Goal: Information Seeking & Learning: Learn about a topic

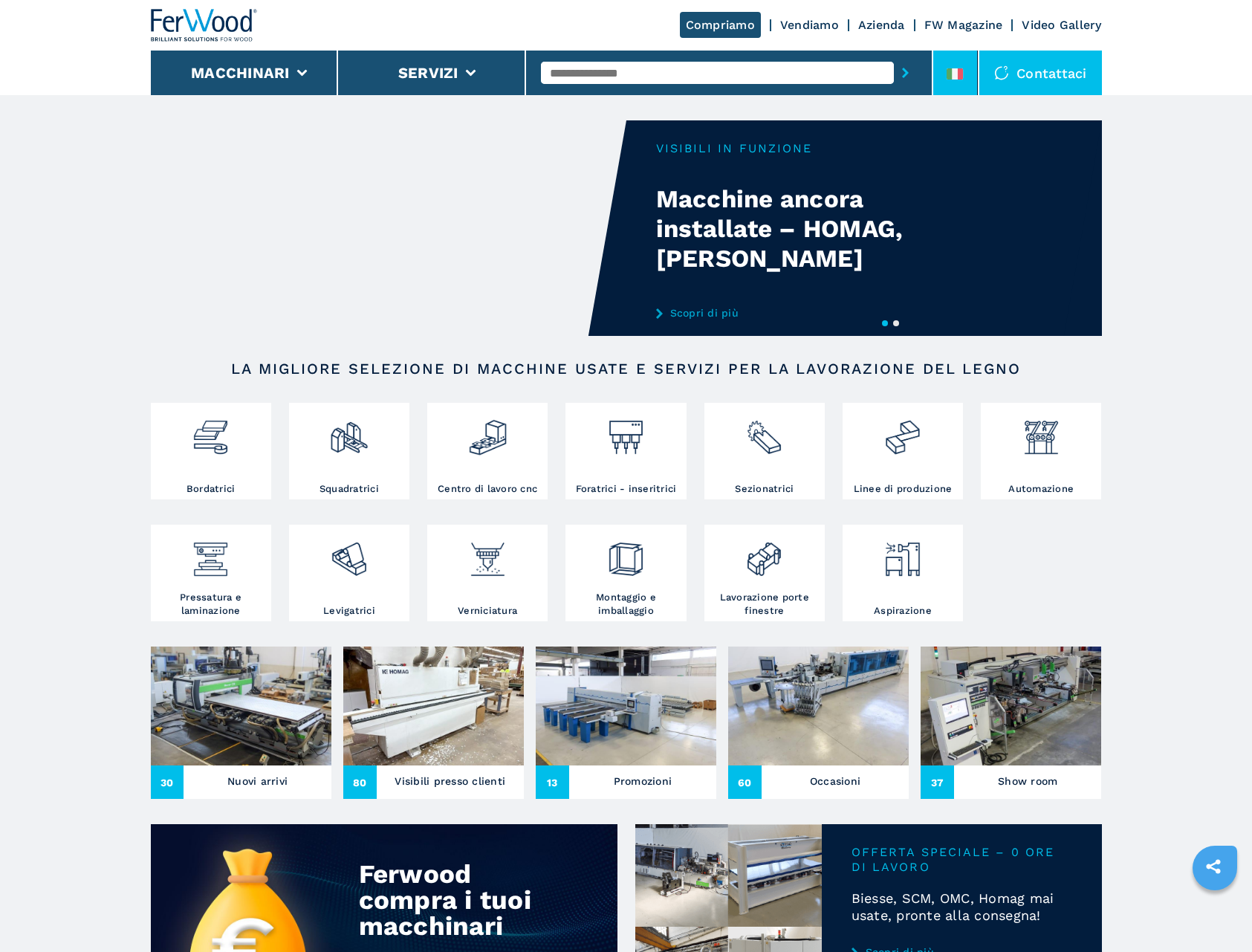
click at [952, 66] on li at bounding box center [956, 73] width 45 height 45
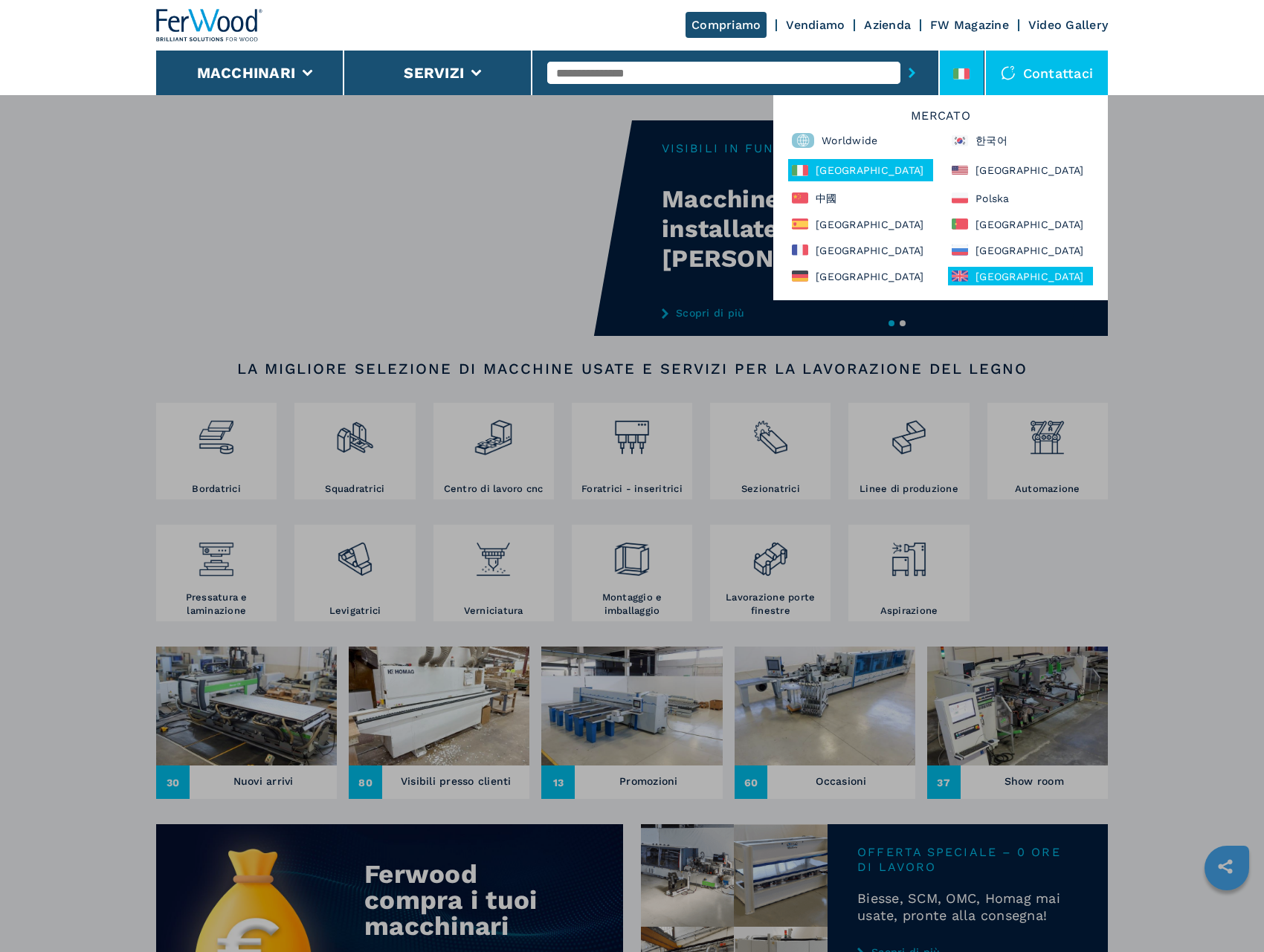
click at [988, 271] on div "[GEOGRAPHIC_DATA]" at bounding box center [1021, 276] width 145 height 19
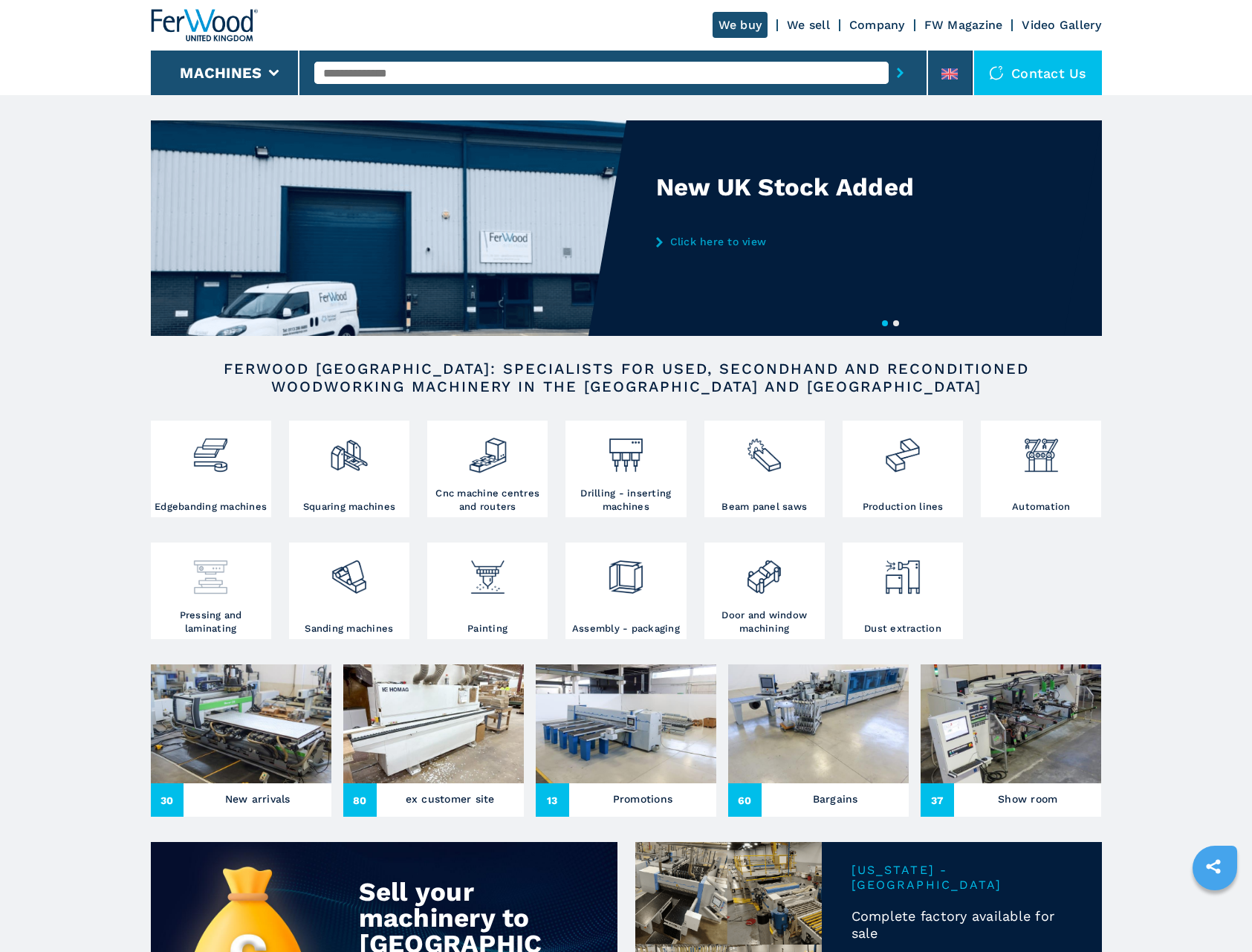
click at [220, 601] on div at bounding box center [210, 577] width 113 height 63
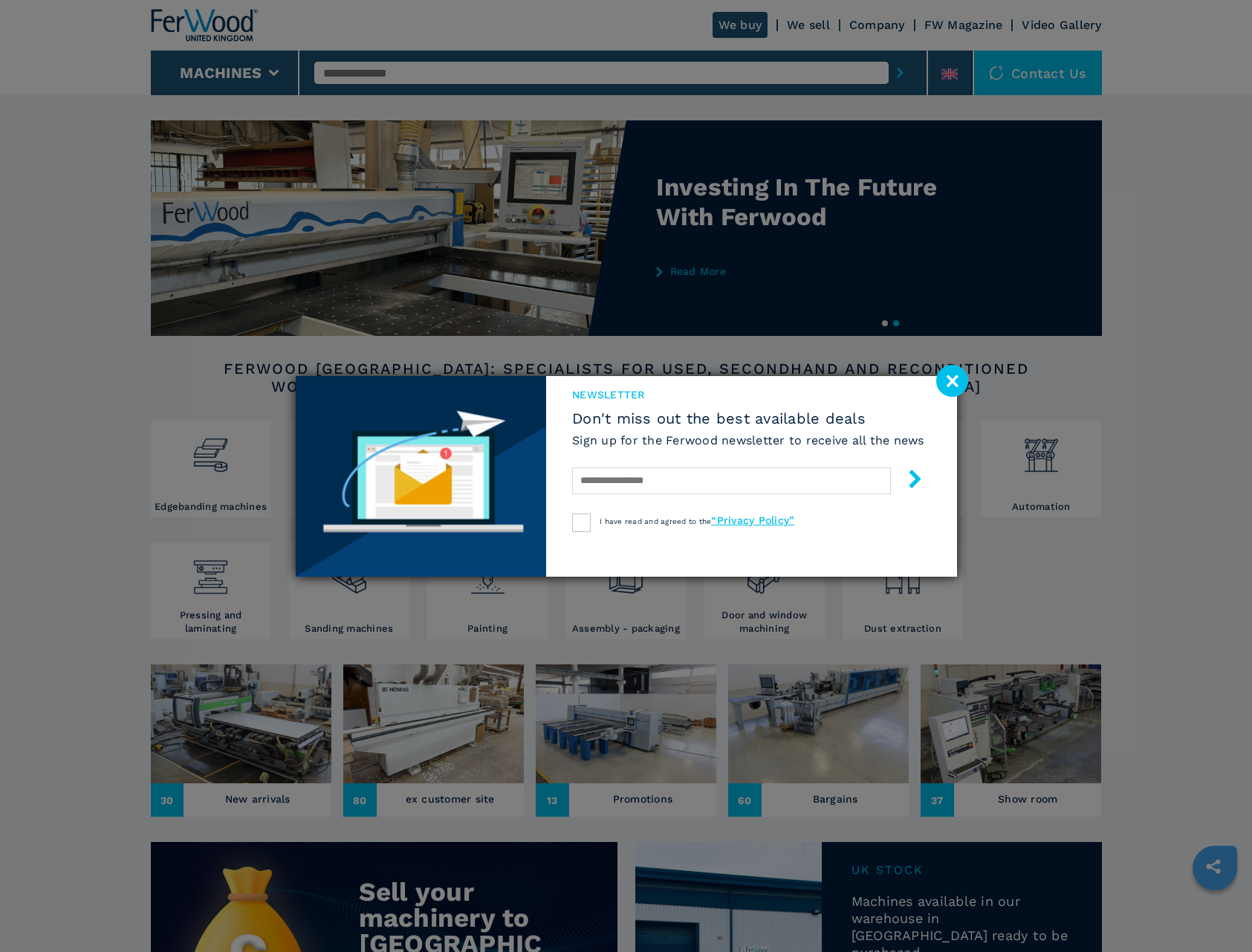
click at [958, 376] on image at bounding box center [952, 380] width 32 height 32
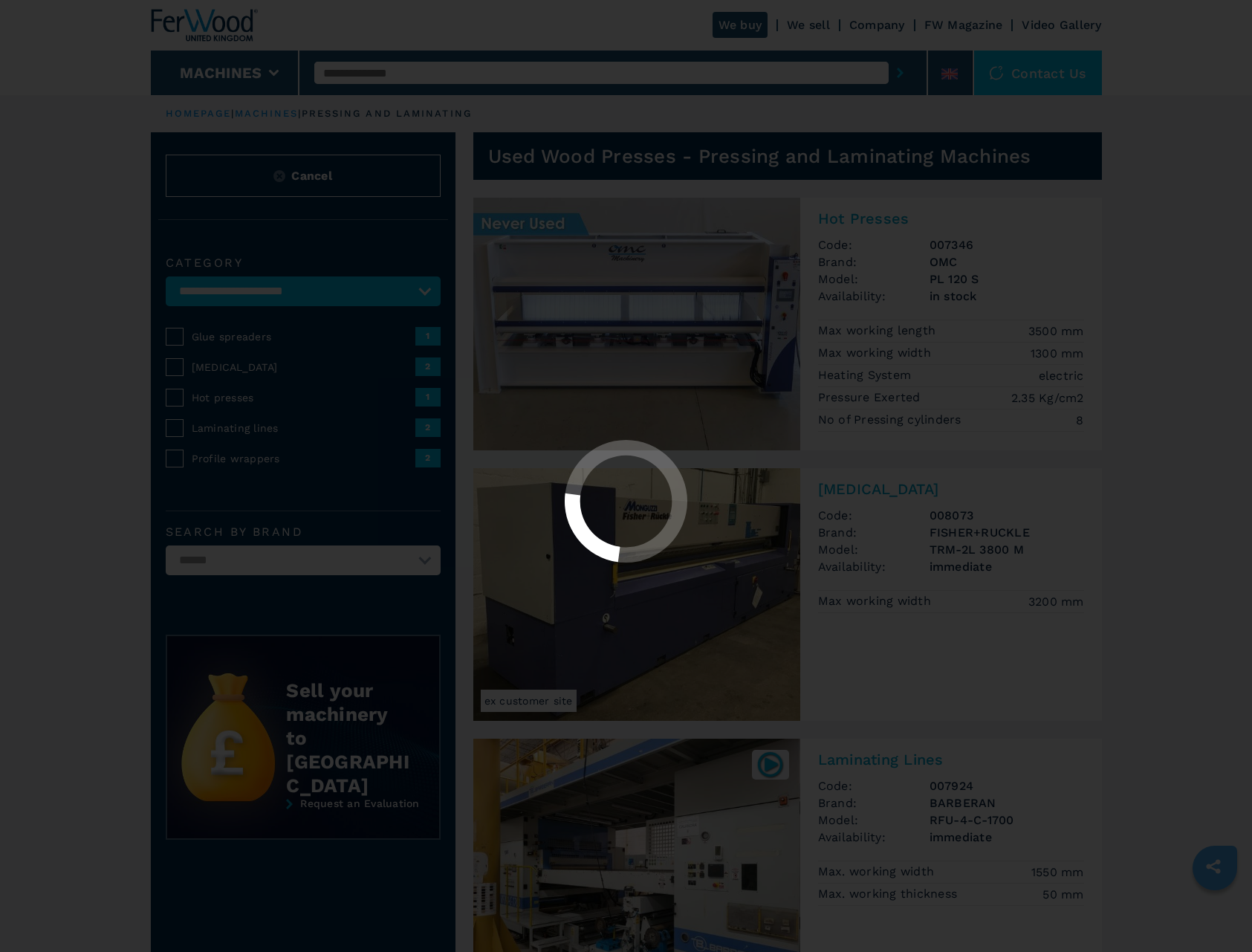
select select "**********"
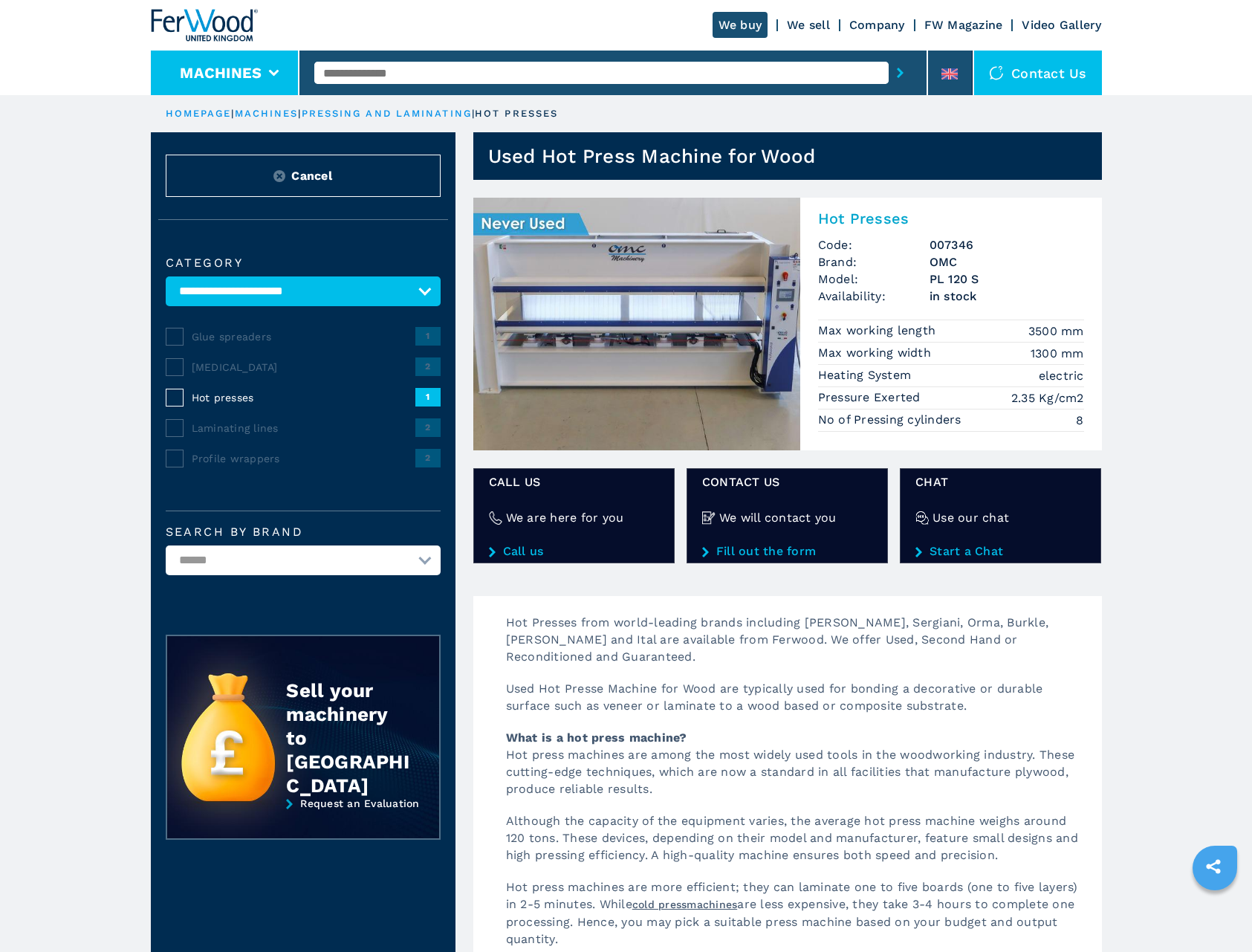
click at [259, 76] on button "Machines" at bounding box center [220, 73] width 82 height 18
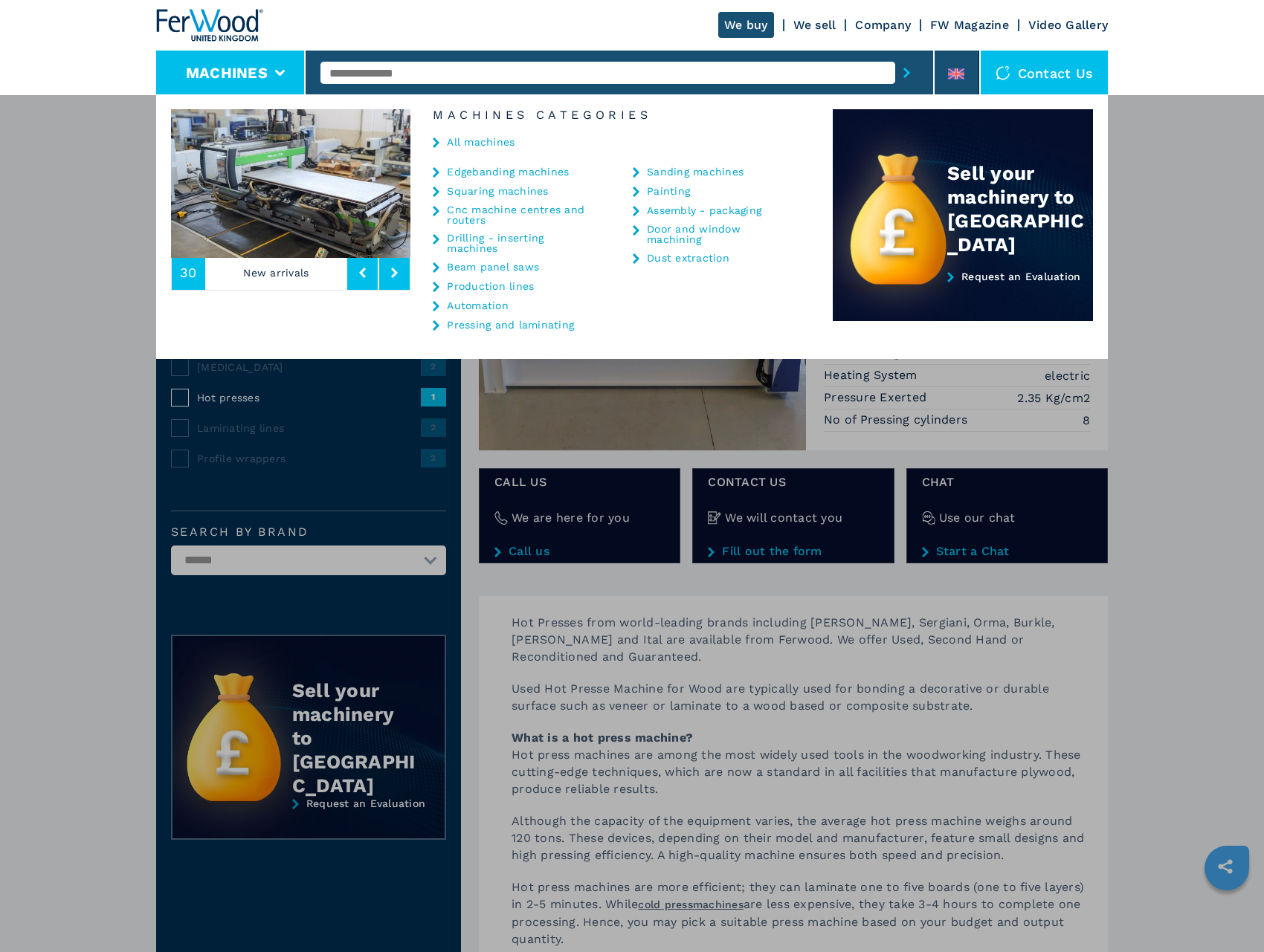
click at [481, 304] on link "Automation" at bounding box center [478, 305] width 62 height 11
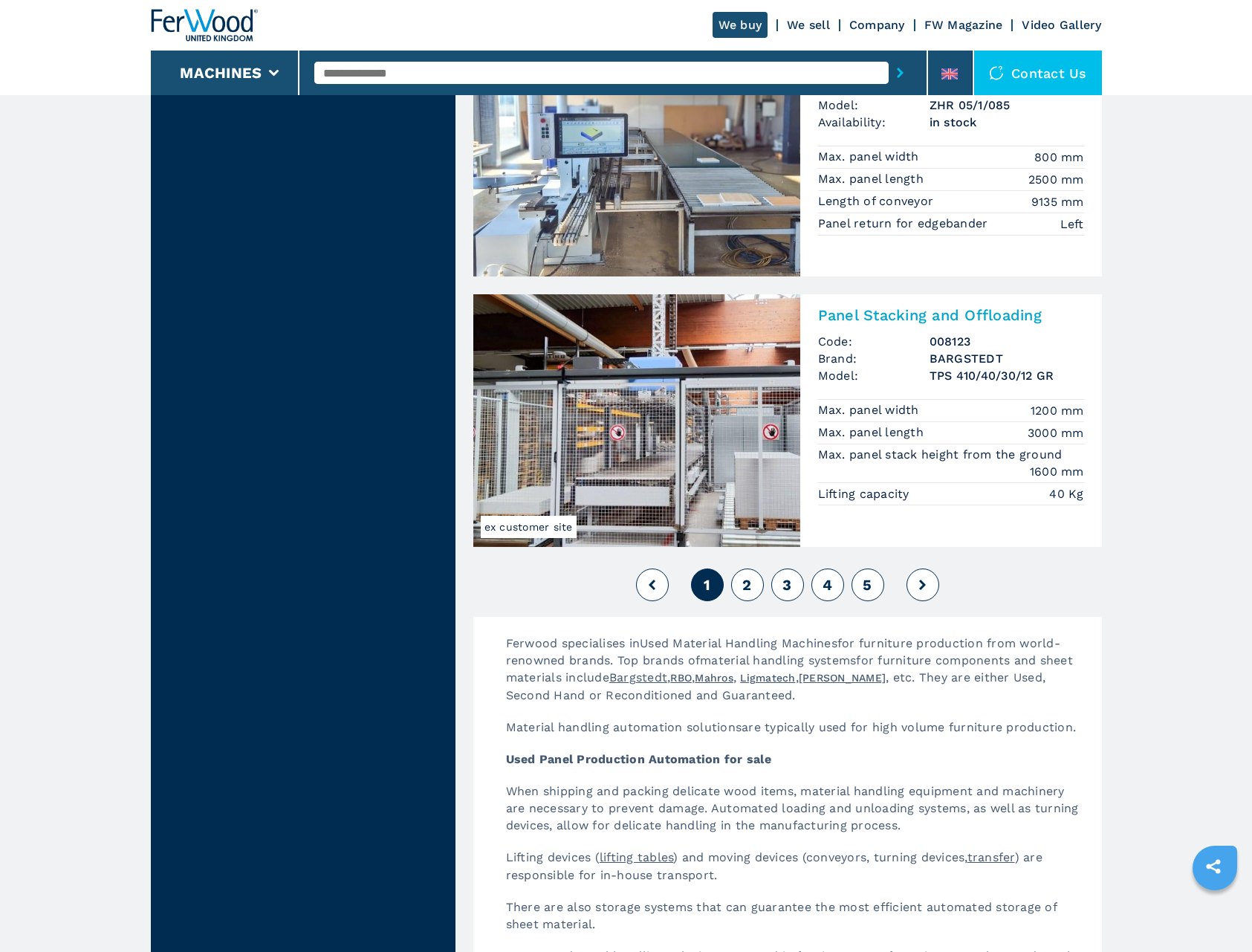
scroll to position [3122, 0]
click at [743, 576] on span "2" at bounding box center [746, 585] width 9 height 18
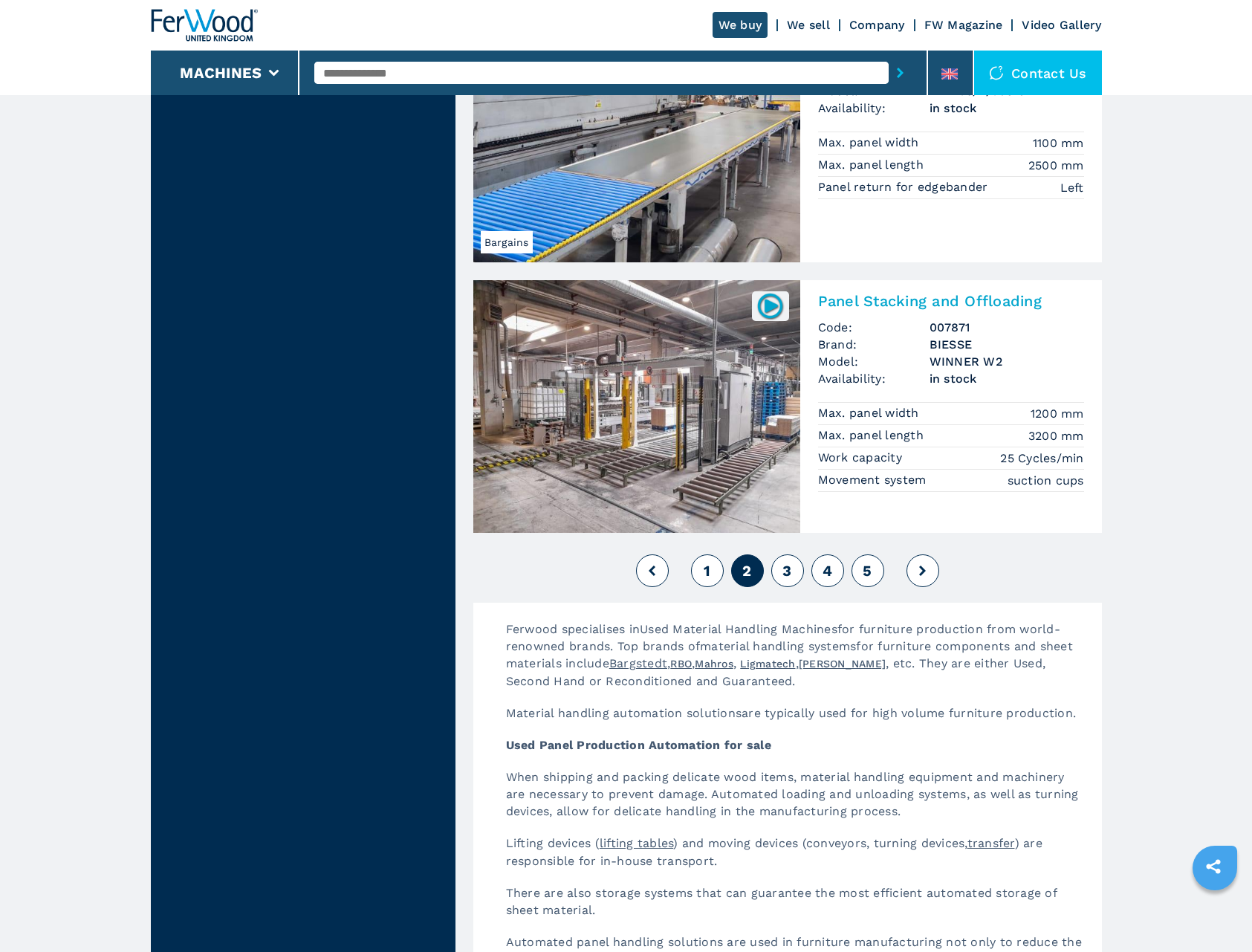
scroll to position [3122, 0]
click at [781, 568] on button "3" at bounding box center [788, 570] width 33 height 33
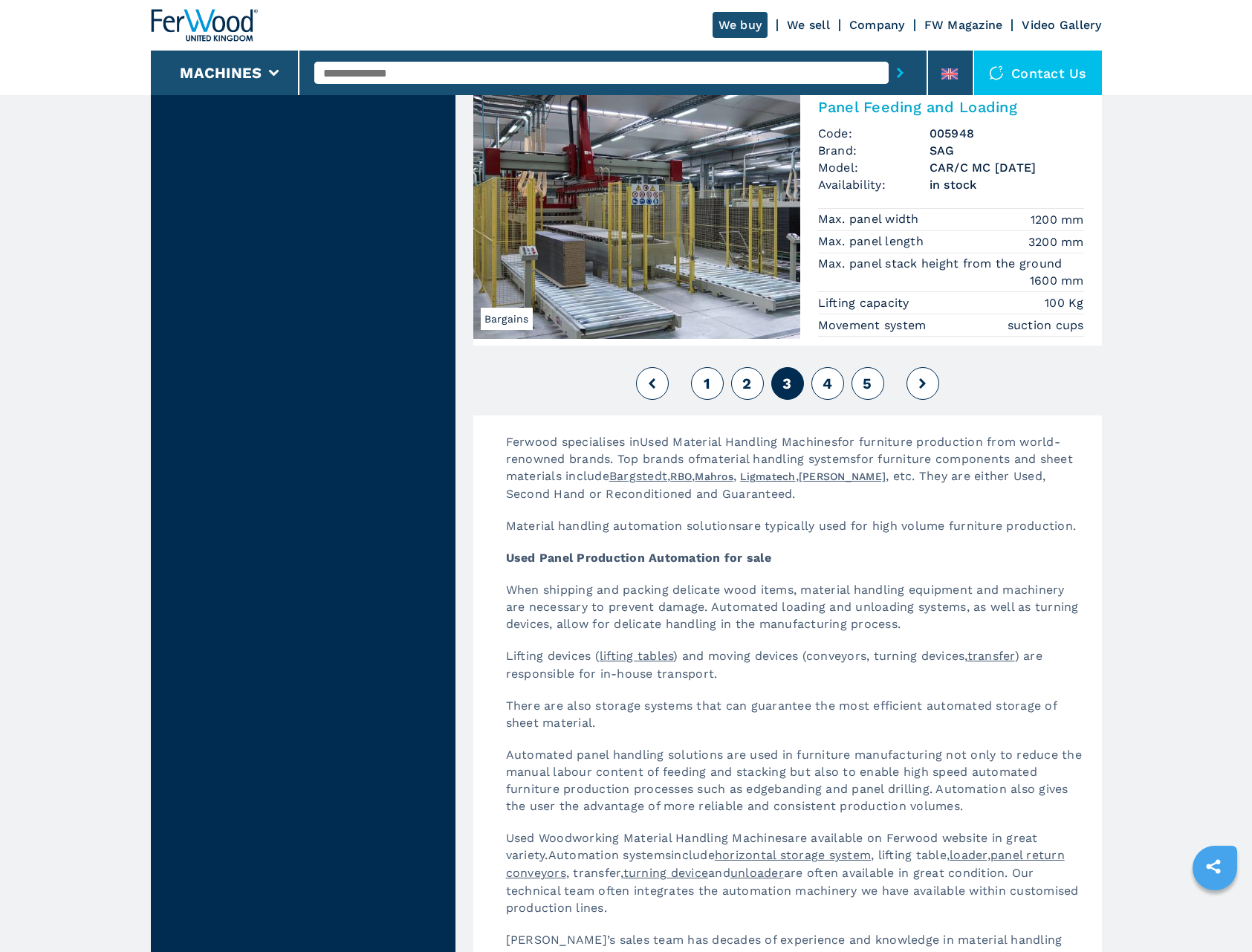
scroll to position [3345, 0]
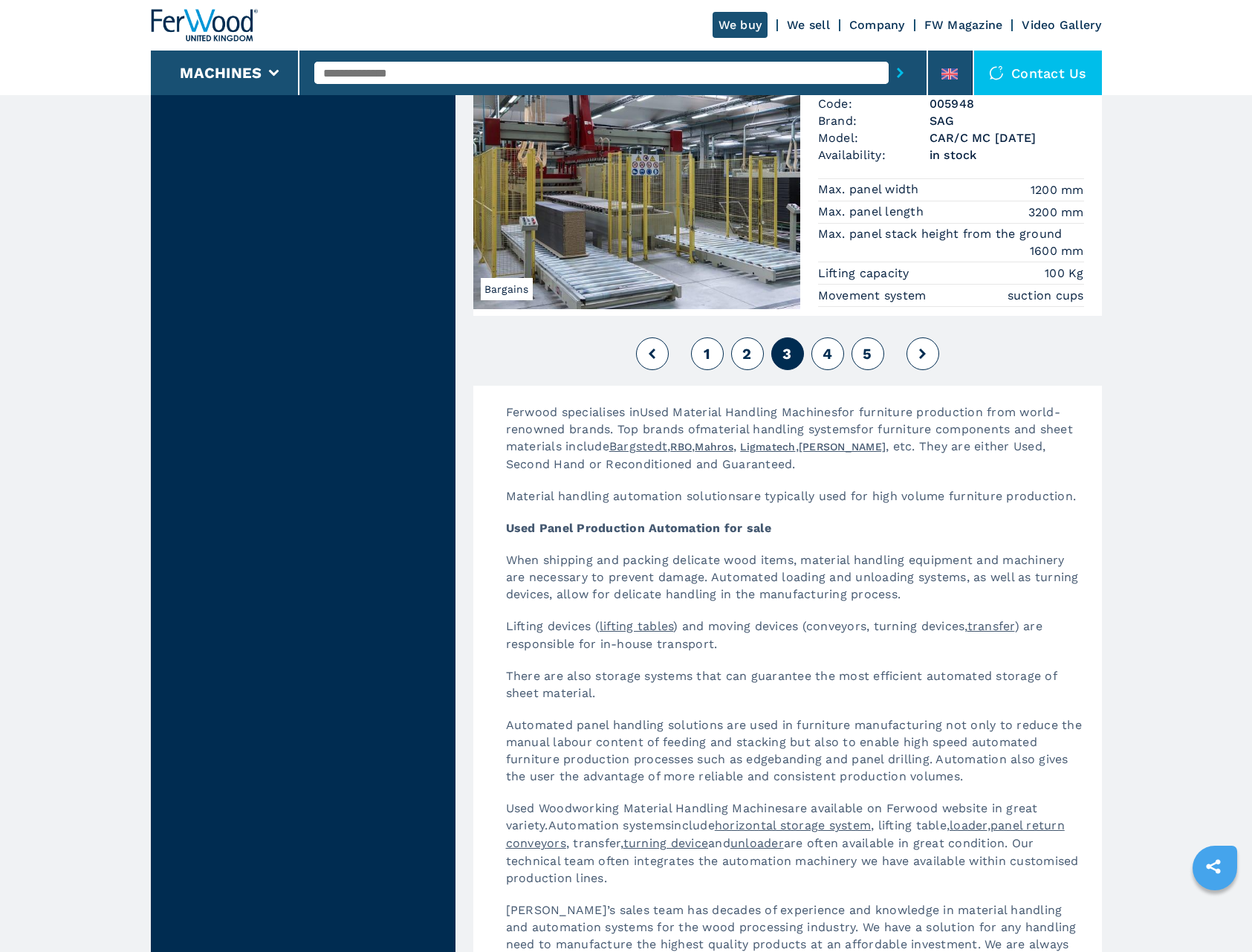
click at [829, 348] on span "4" at bounding box center [828, 354] width 10 height 18
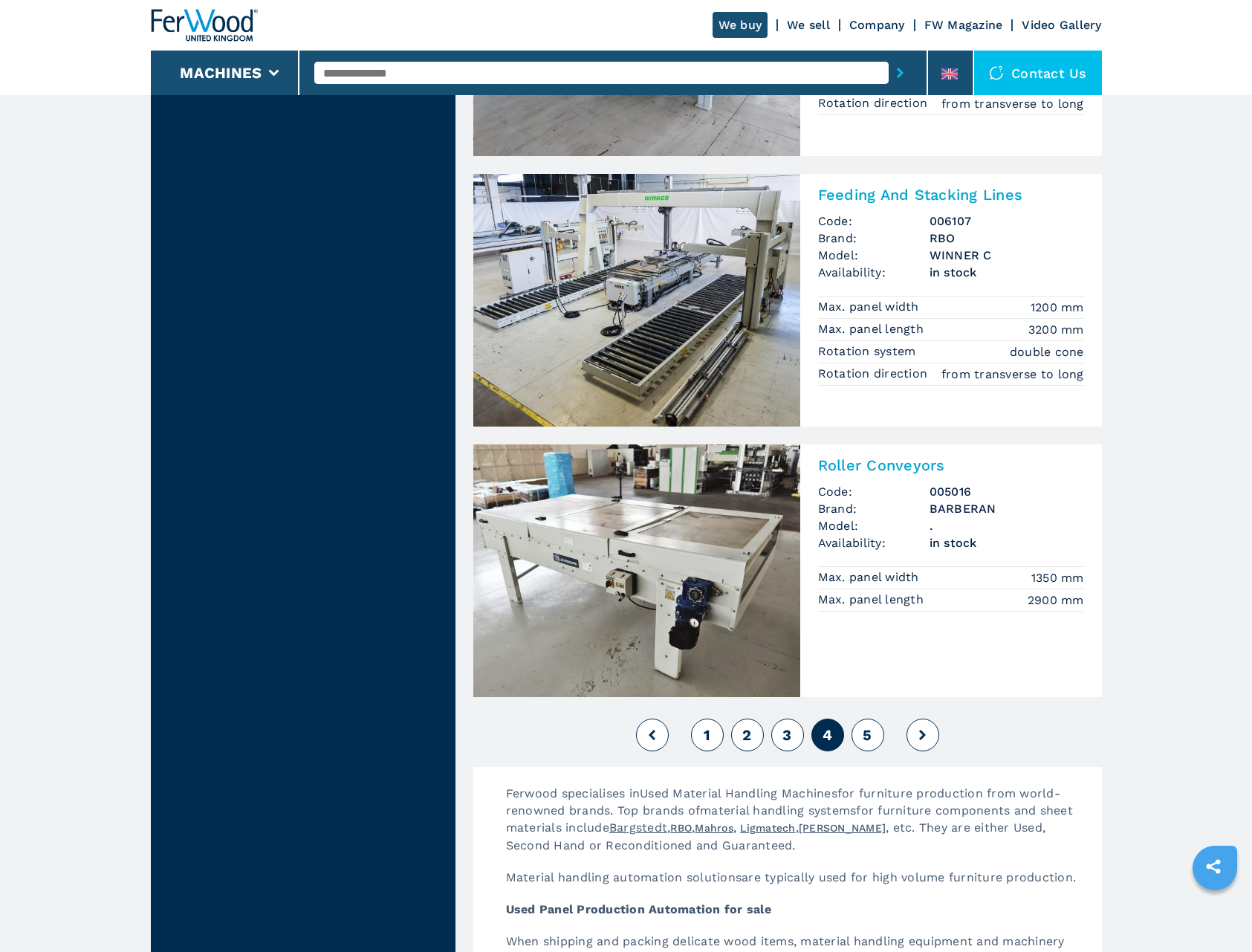
scroll to position [2974, 0]
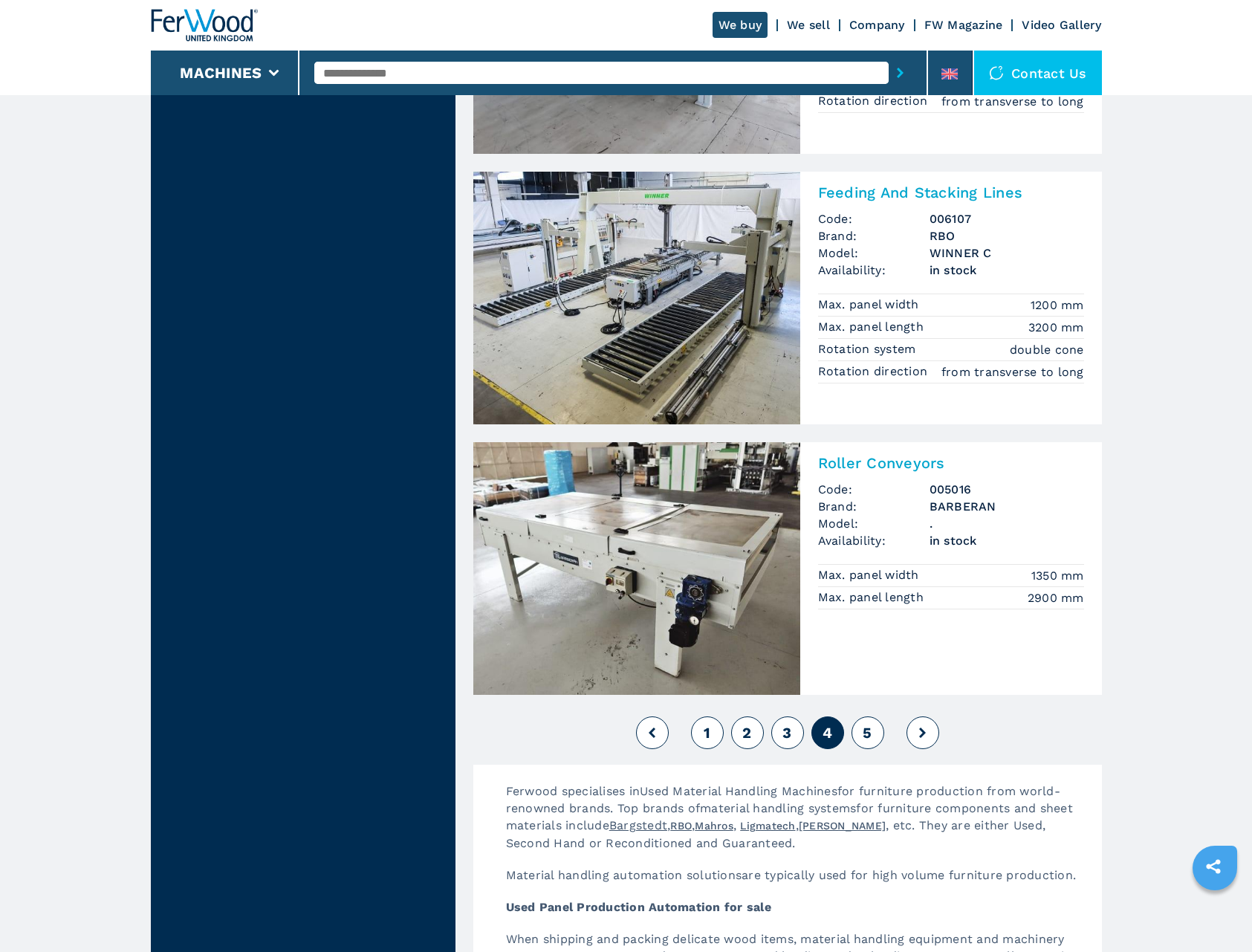
click at [861, 740] on button "5" at bounding box center [868, 733] width 33 height 33
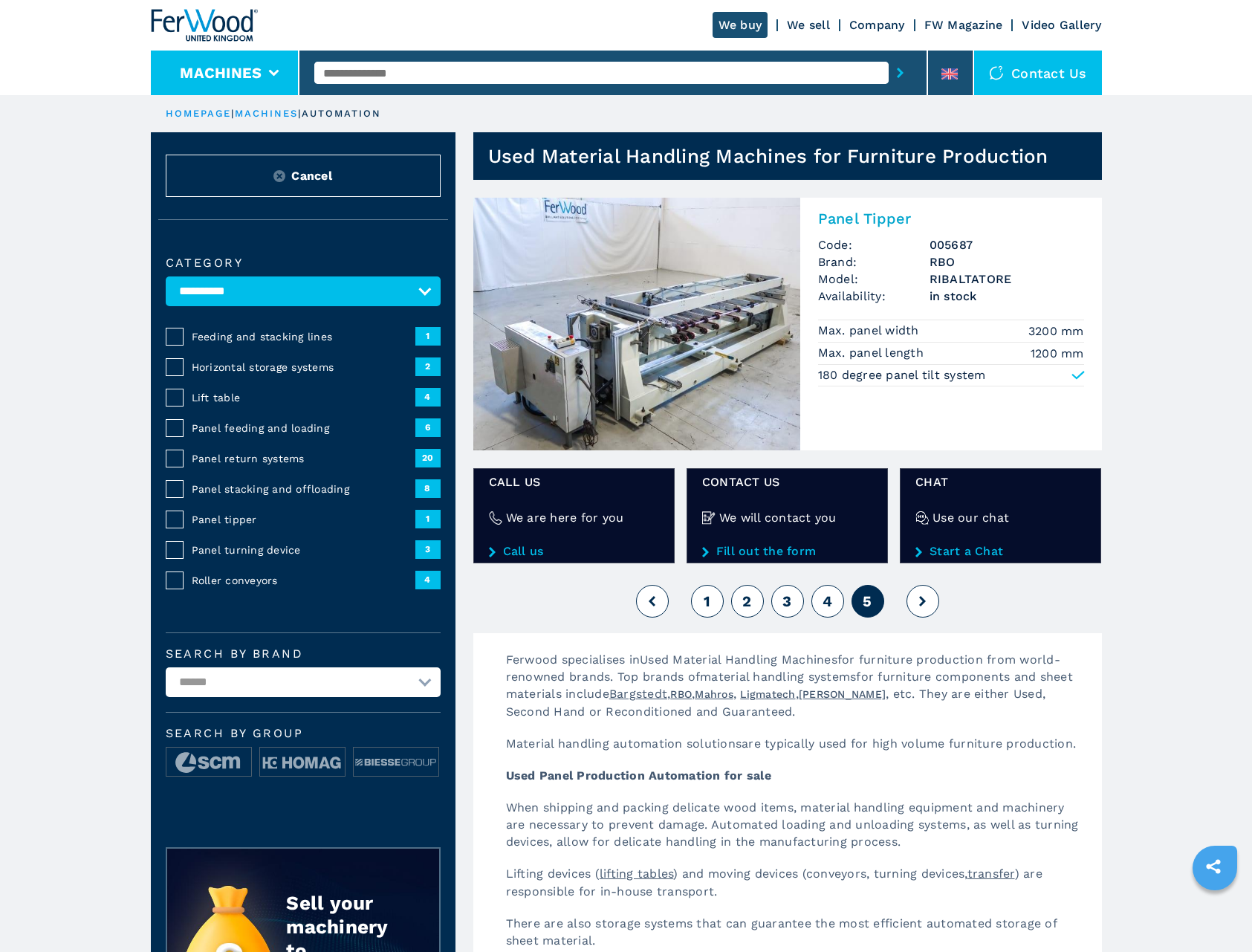
click at [233, 71] on button "Machines" at bounding box center [220, 73] width 82 height 18
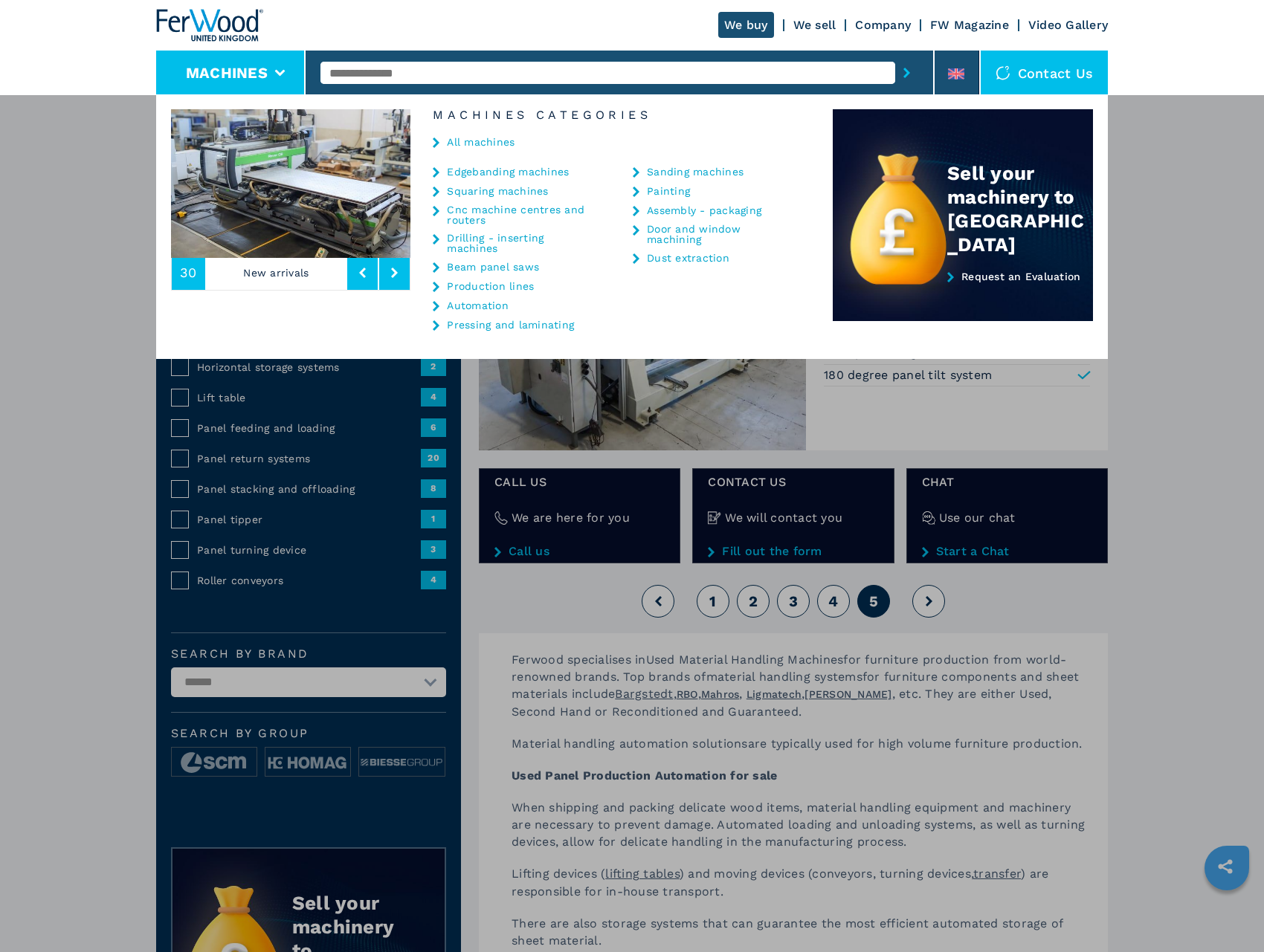
click at [505, 238] on link "Drilling - inserting machines" at bounding box center [521, 243] width 149 height 21
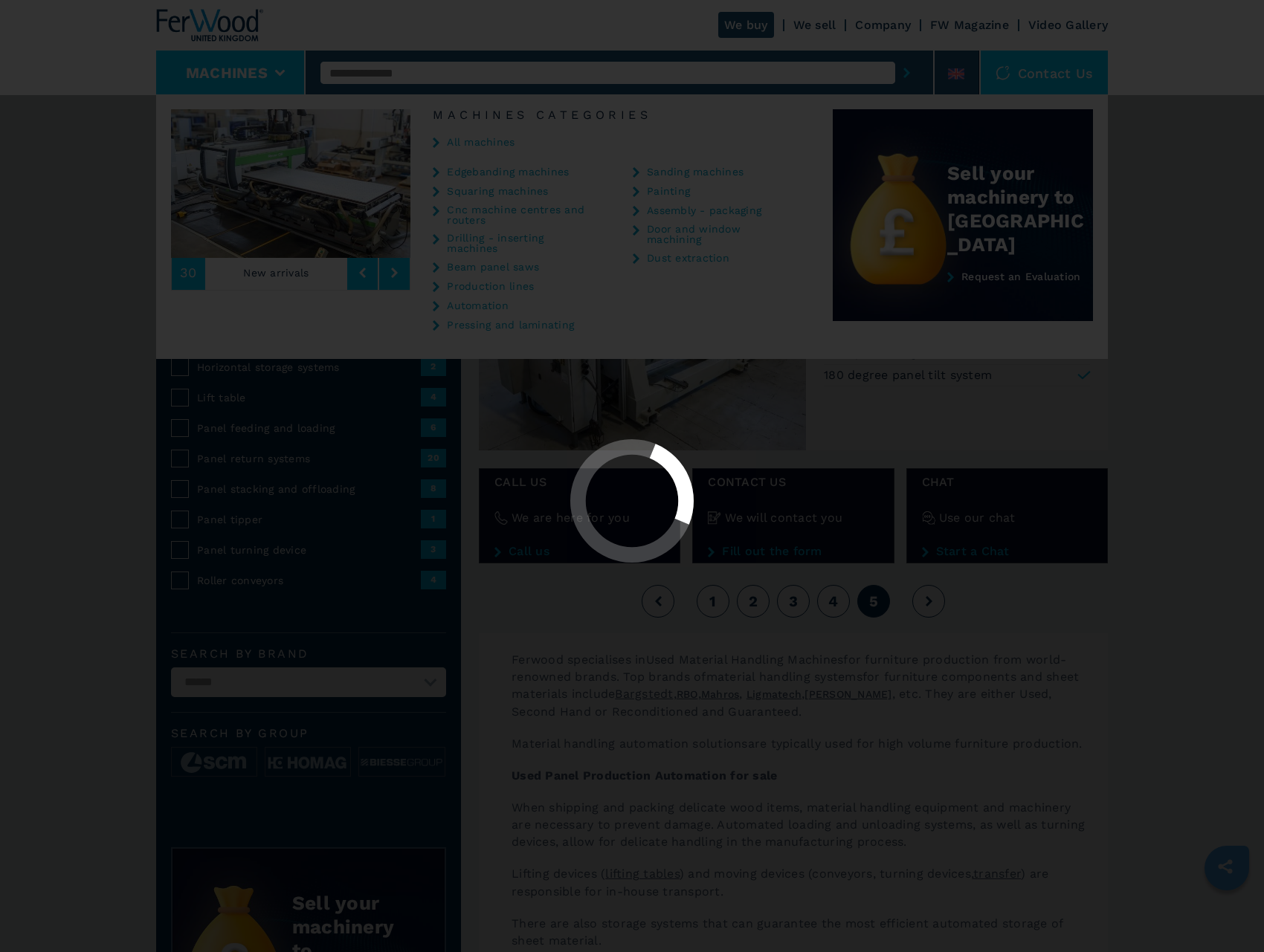
select select "**********"
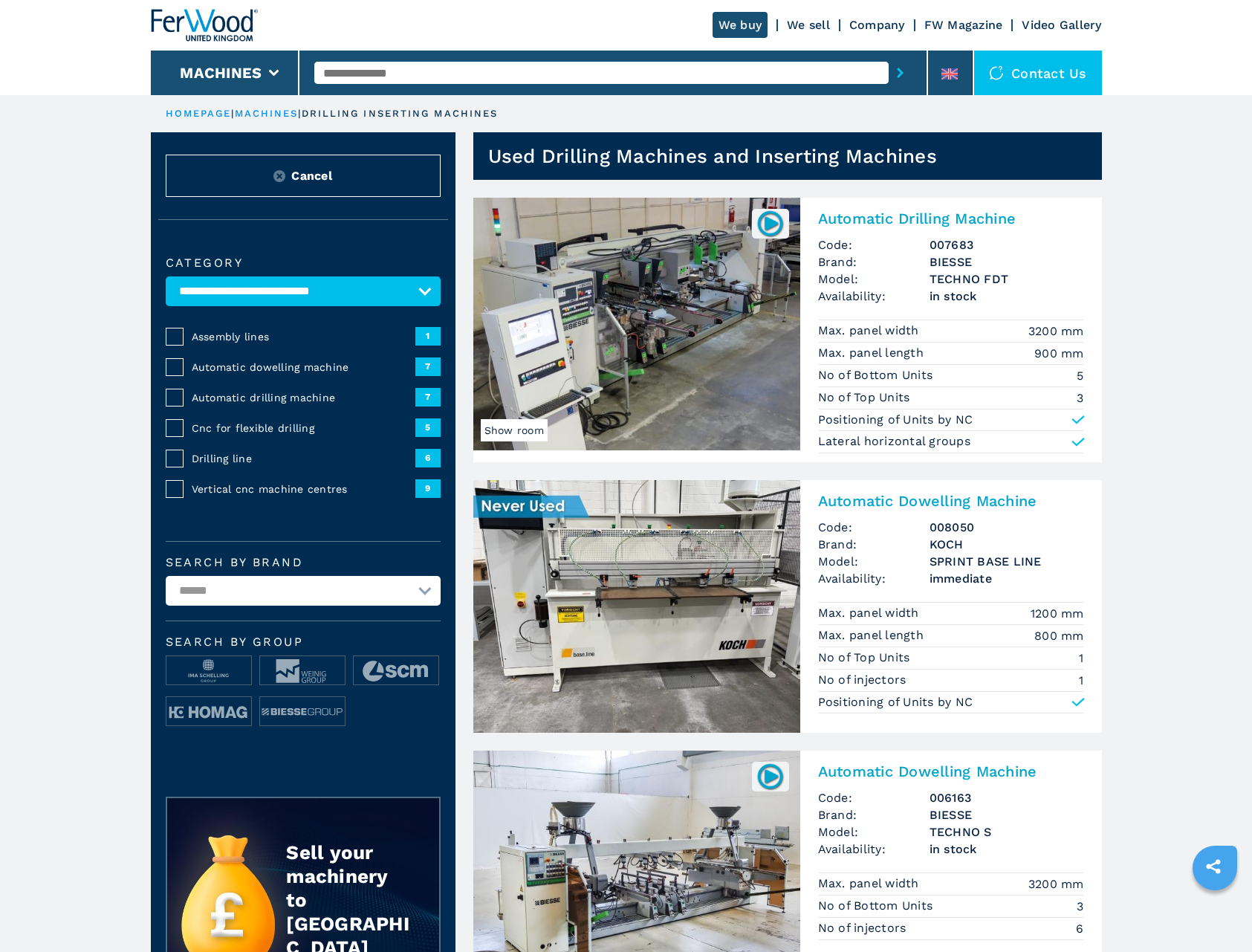
click at [219, 337] on span "Assembly lines" at bounding box center [304, 337] width 224 height 15
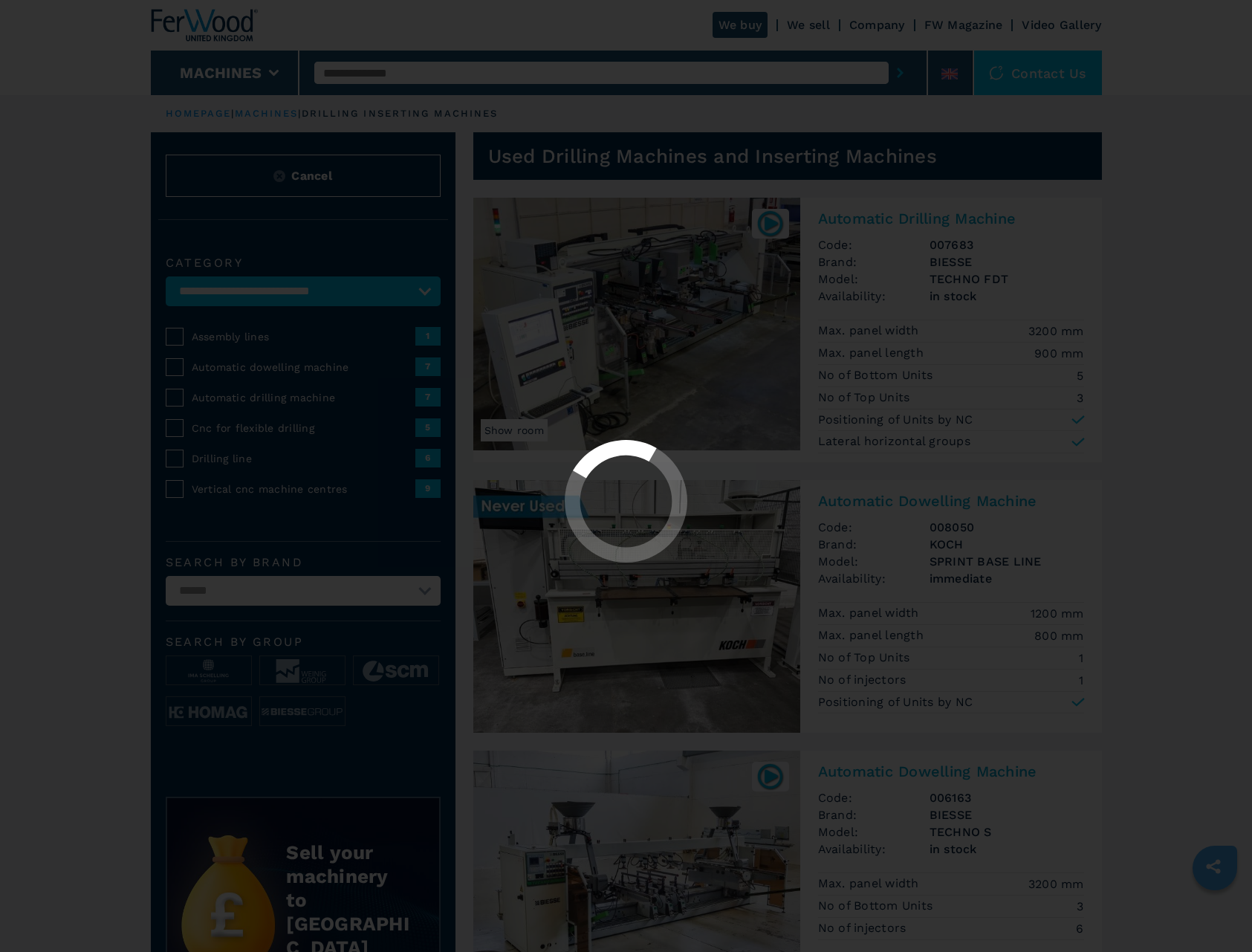
select select "**********"
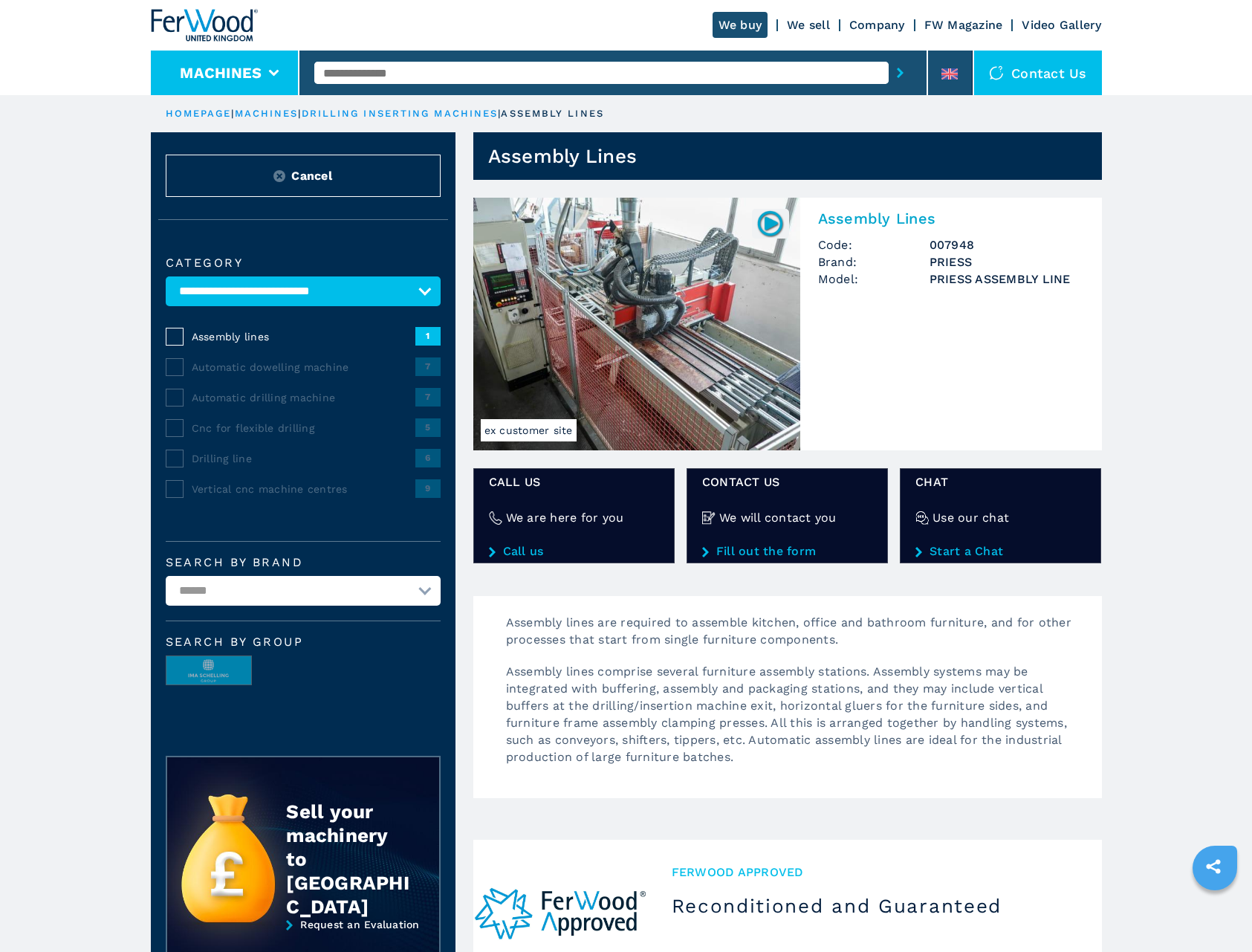
click at [235, 79] on button "Machines" at bounding box center [220, 73] width 82 height 18
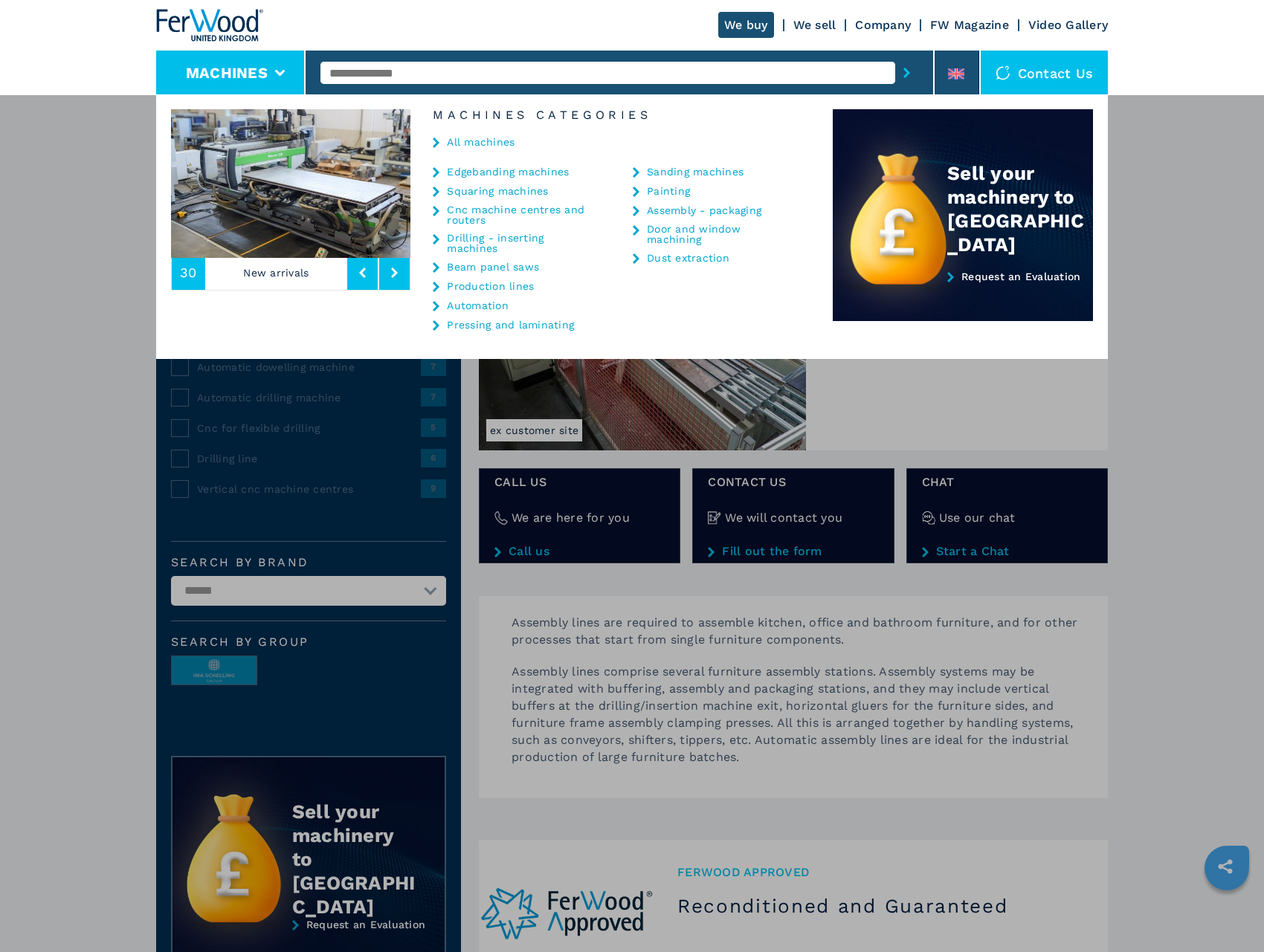
click at [677, 210] on link "Assembly - packaging" at bounding box center [704, 210] width 115 height 11
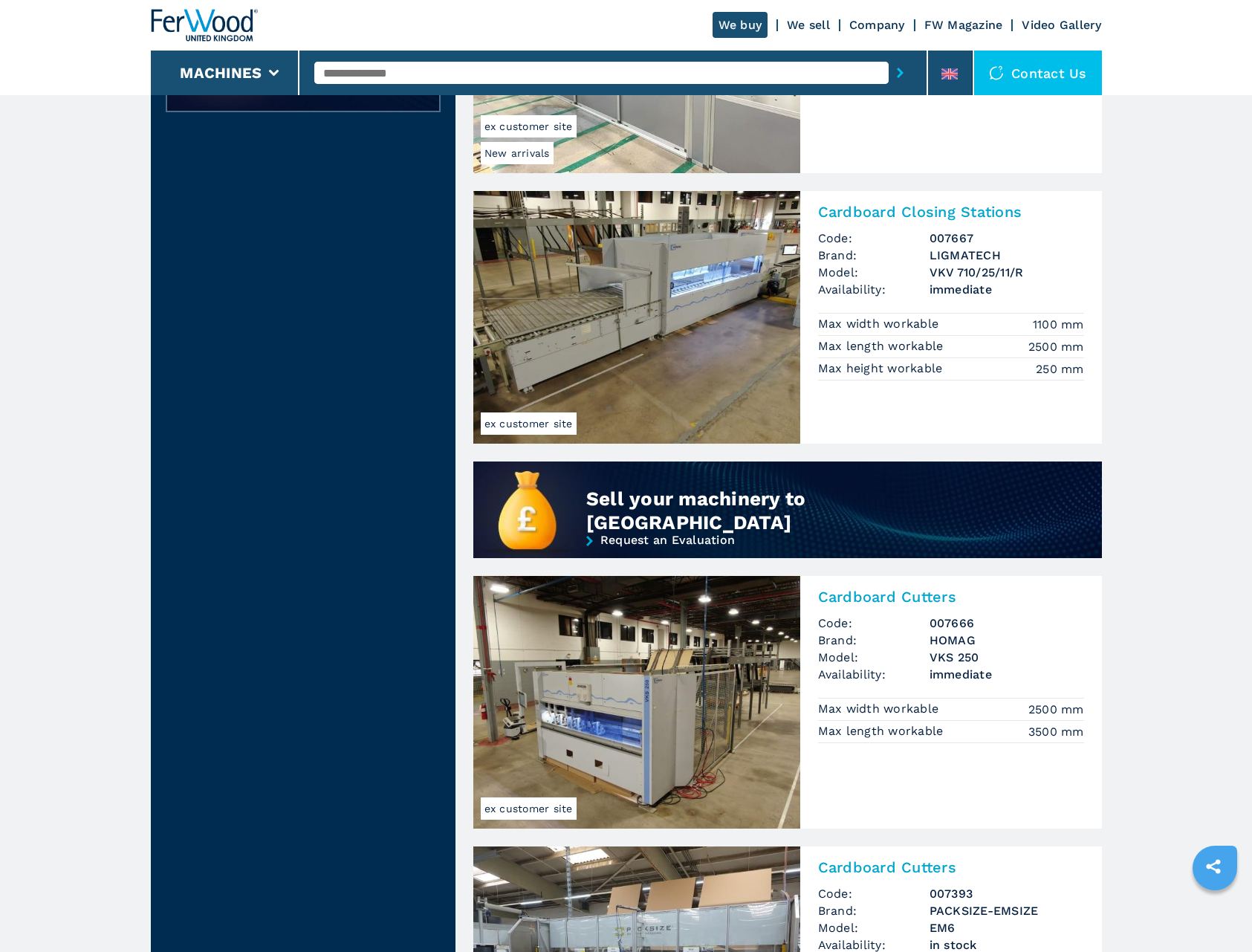
scroll to position [818, 0]
click at [770, 368] on img at bounding box center [637, 318] width 327 height 252
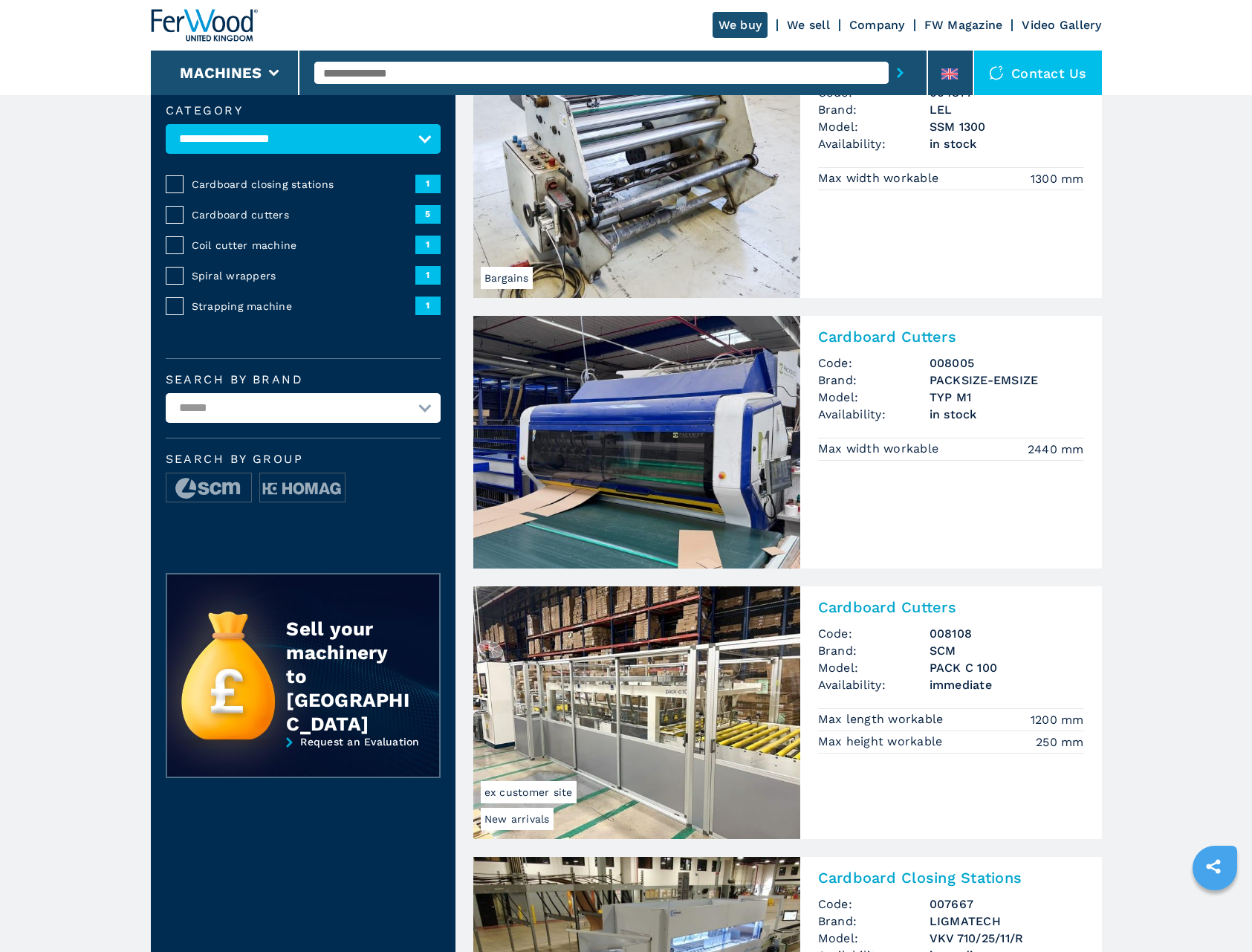
scroll to position [521, 0]
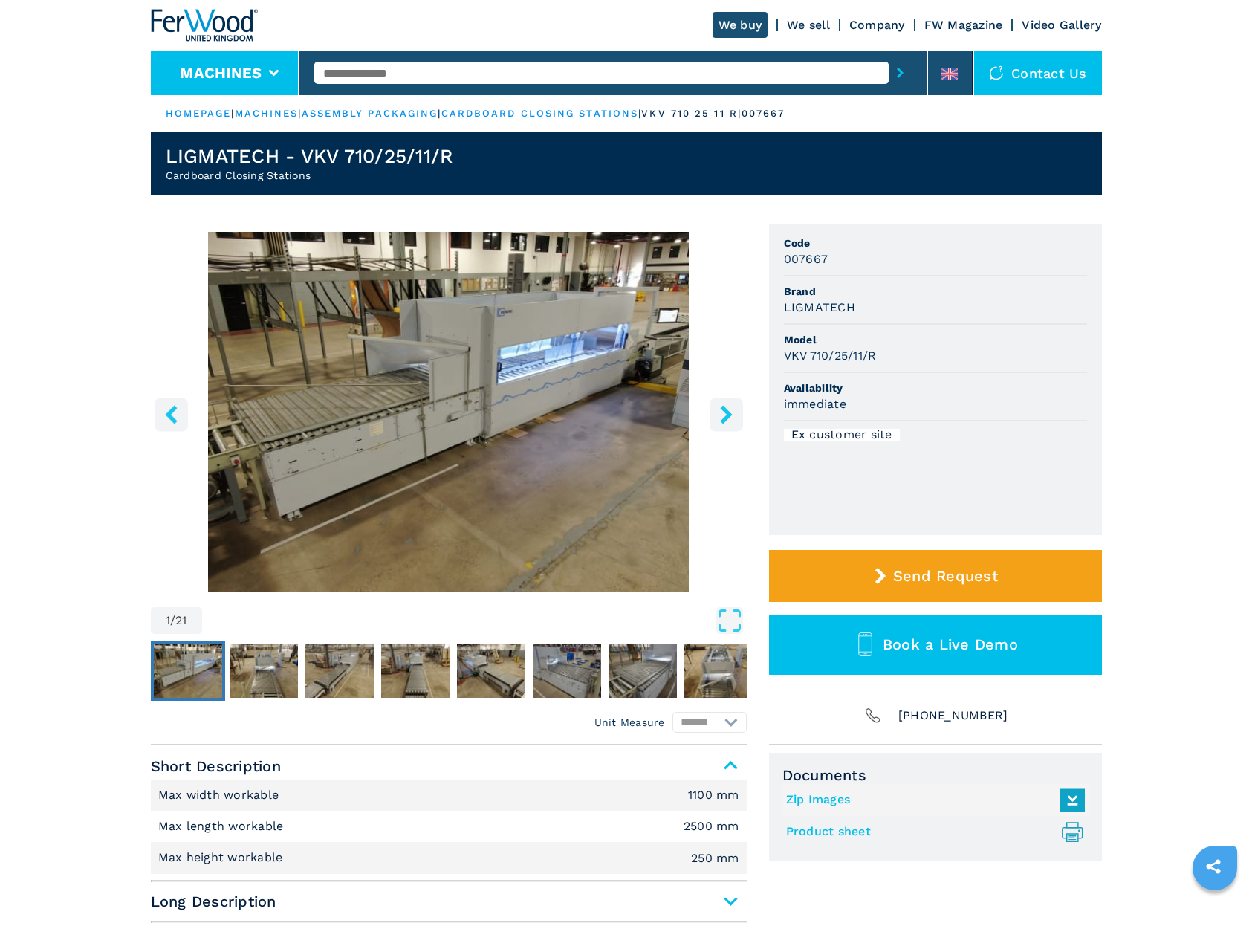
click at [260, 82] on li "Machines" at bounding box center [225, 73] width 149 height 45
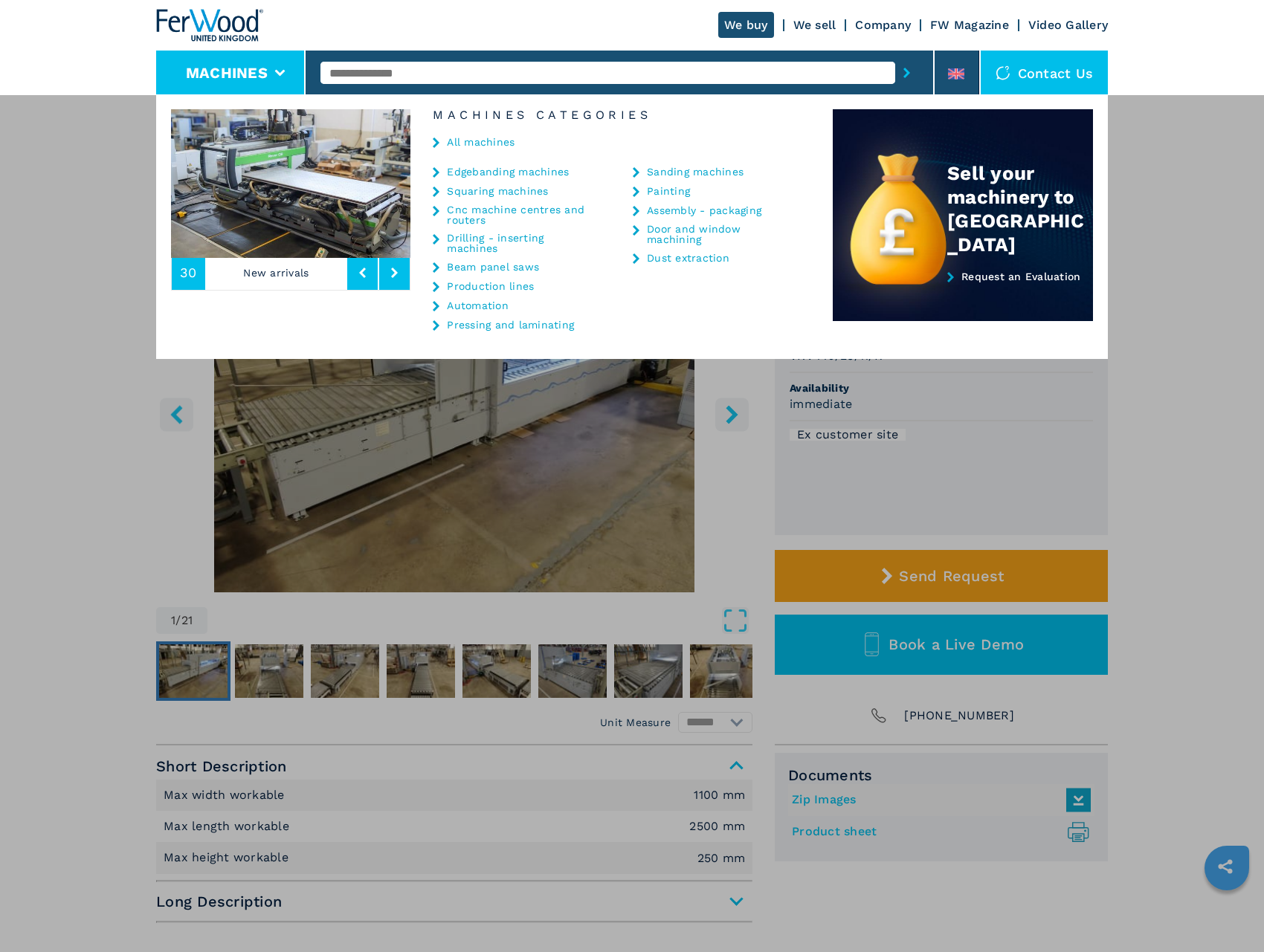
click at [485, 290] on link "Production lines" at bounding box center [490, 286] width 87 height 11
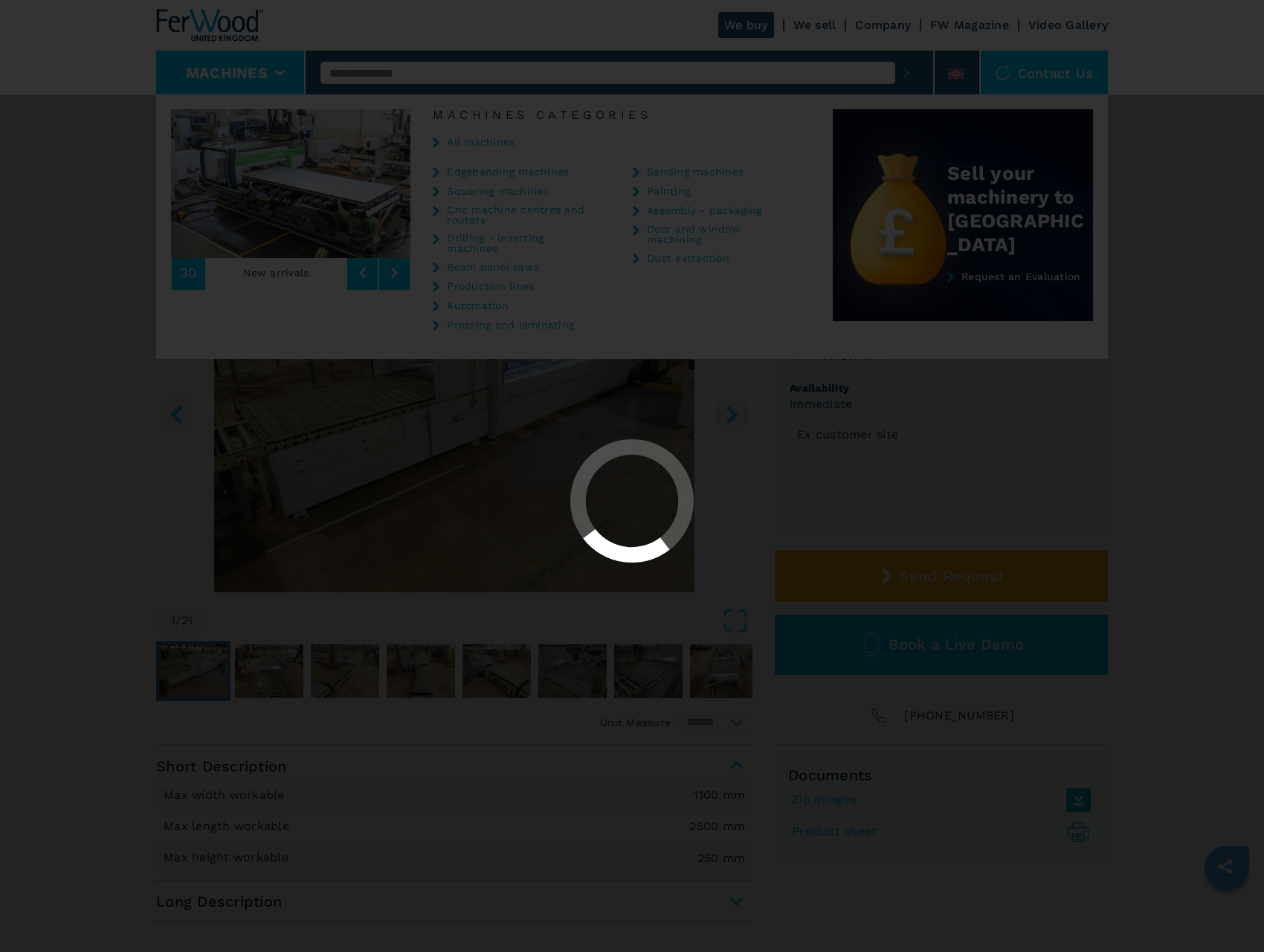
select select "**********"
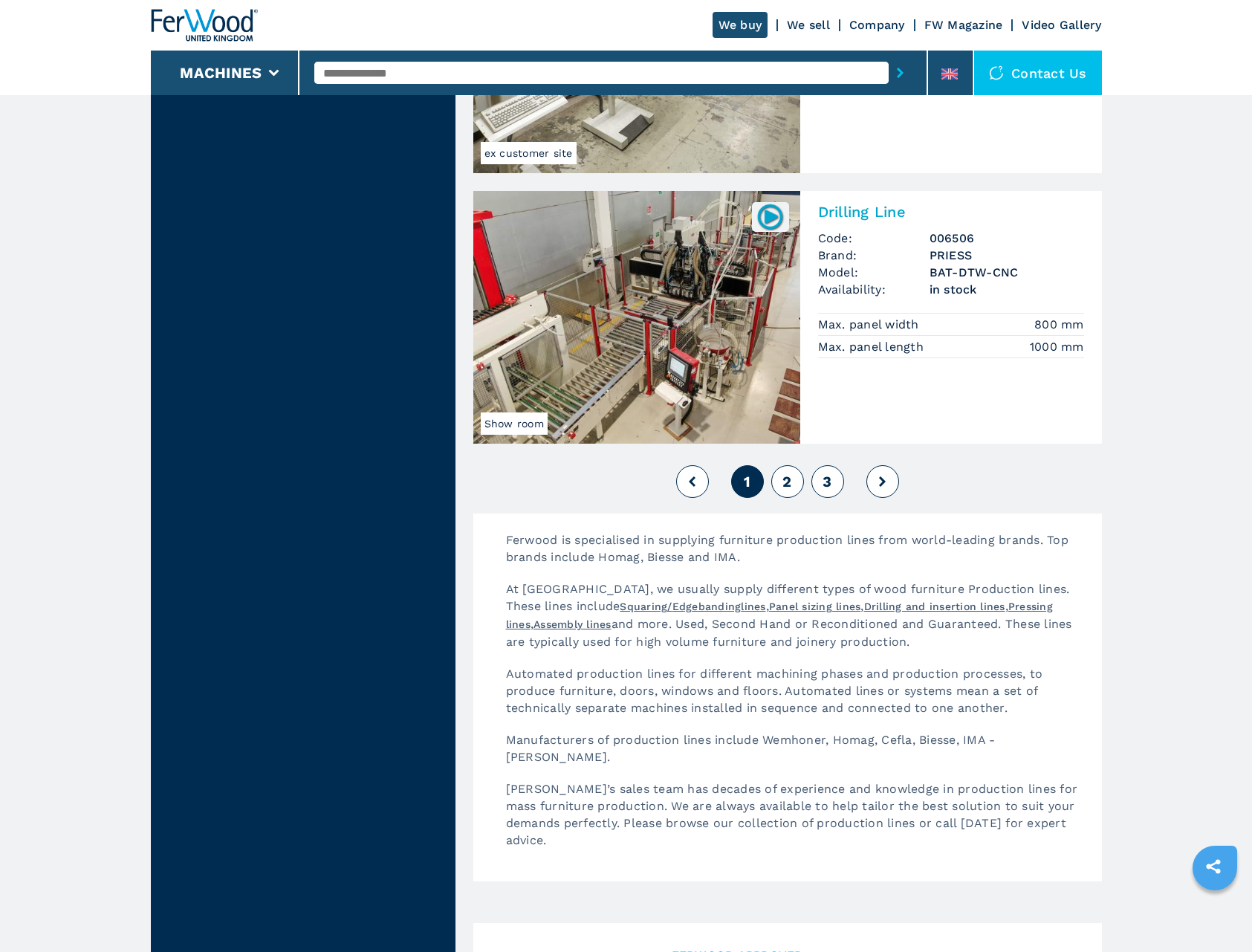
scroll to position [3271, 0]
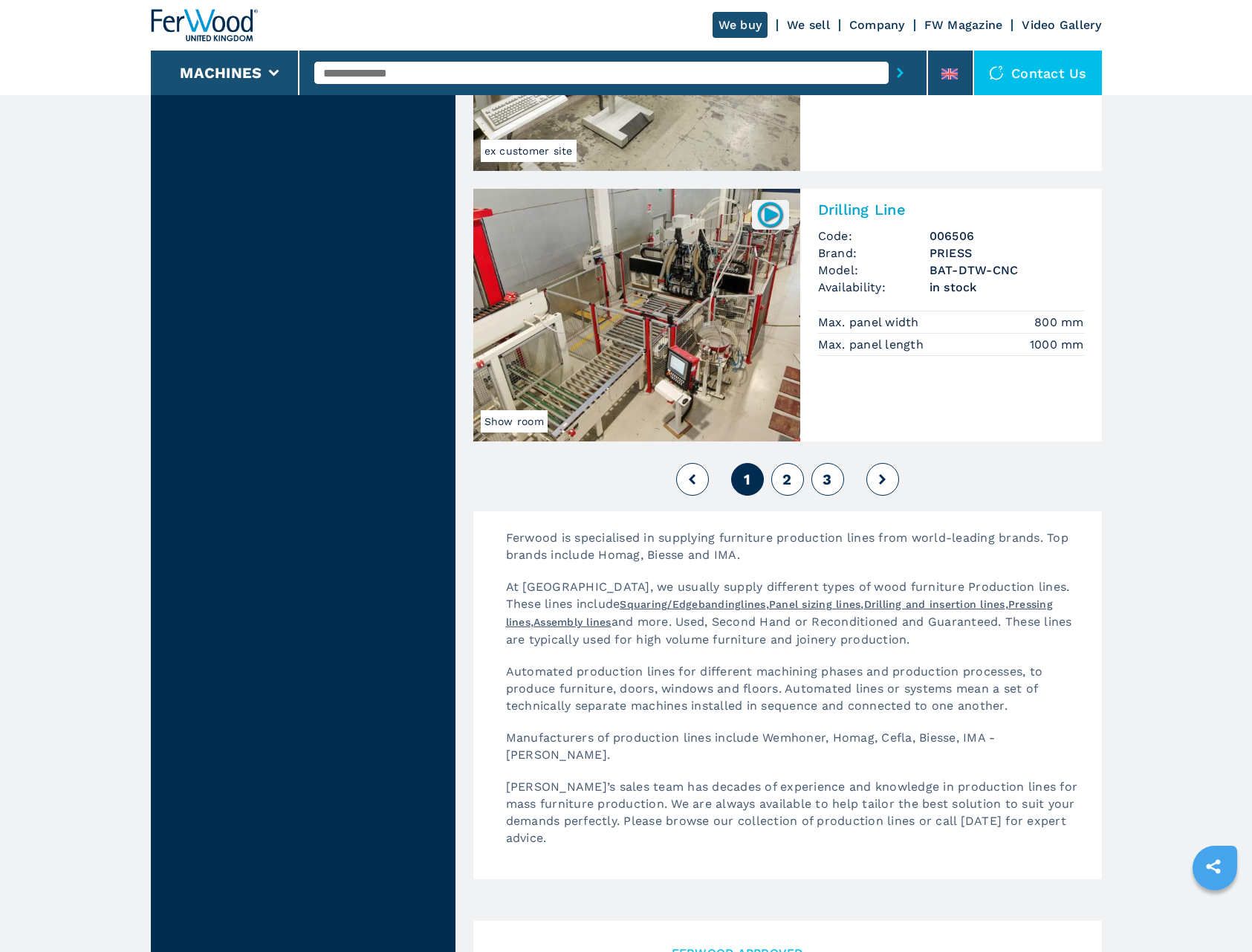
click at [786, 485] on span "2" at bounding box center [787, 479] width 9 height 18
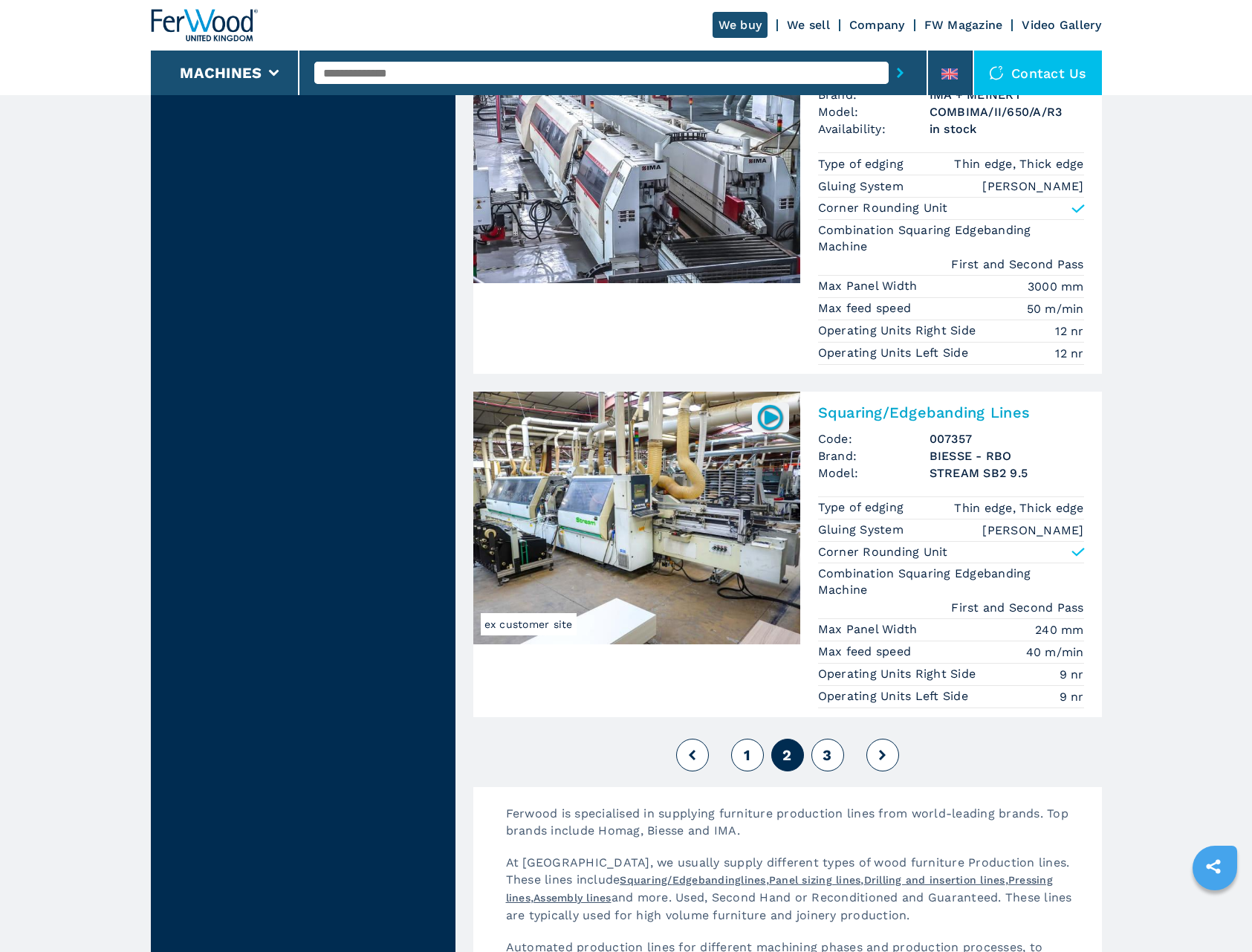
scroll to position [3345, 0]
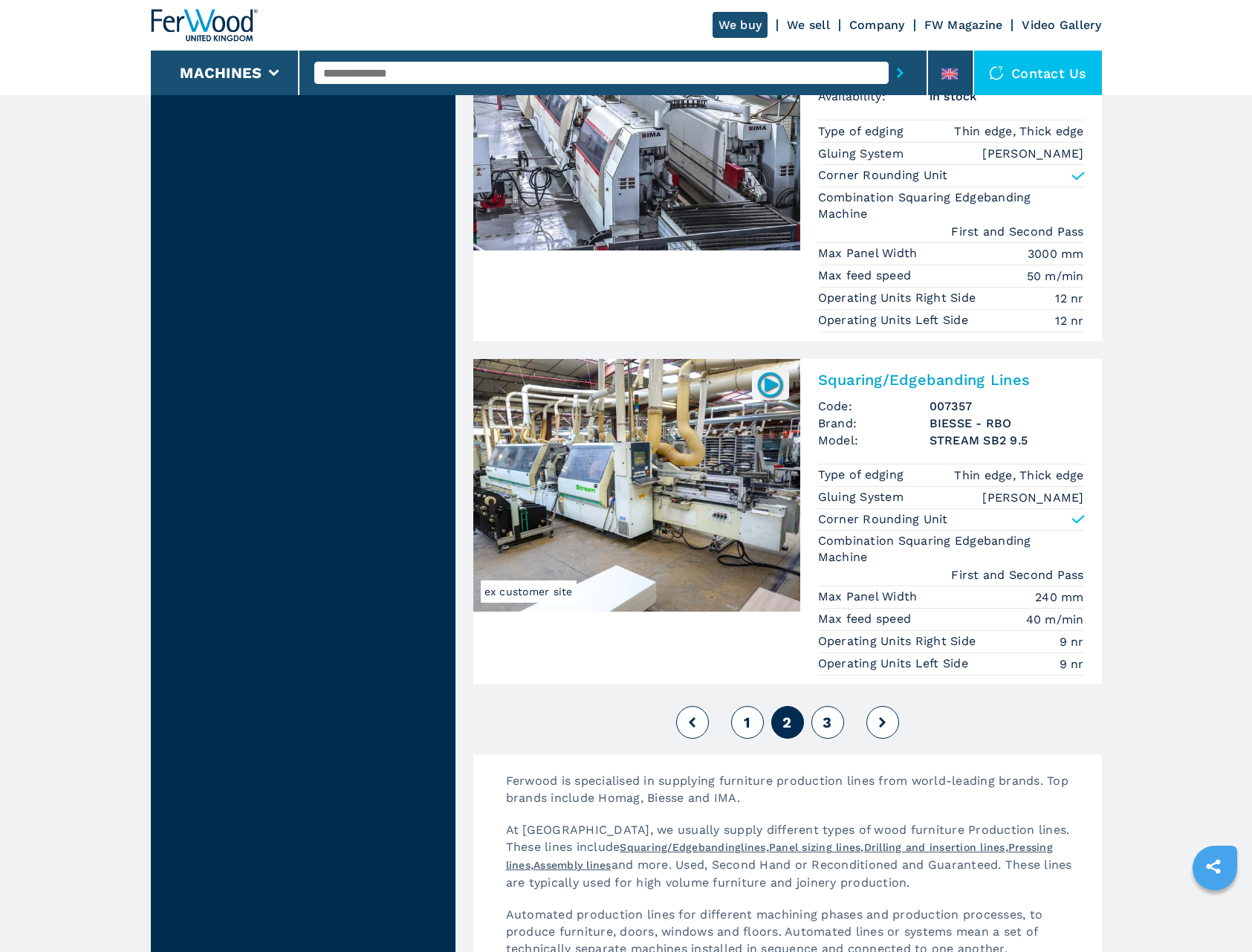
click at [822, 710] on button "3" at bounding box center [828, 723] width 33 height 33
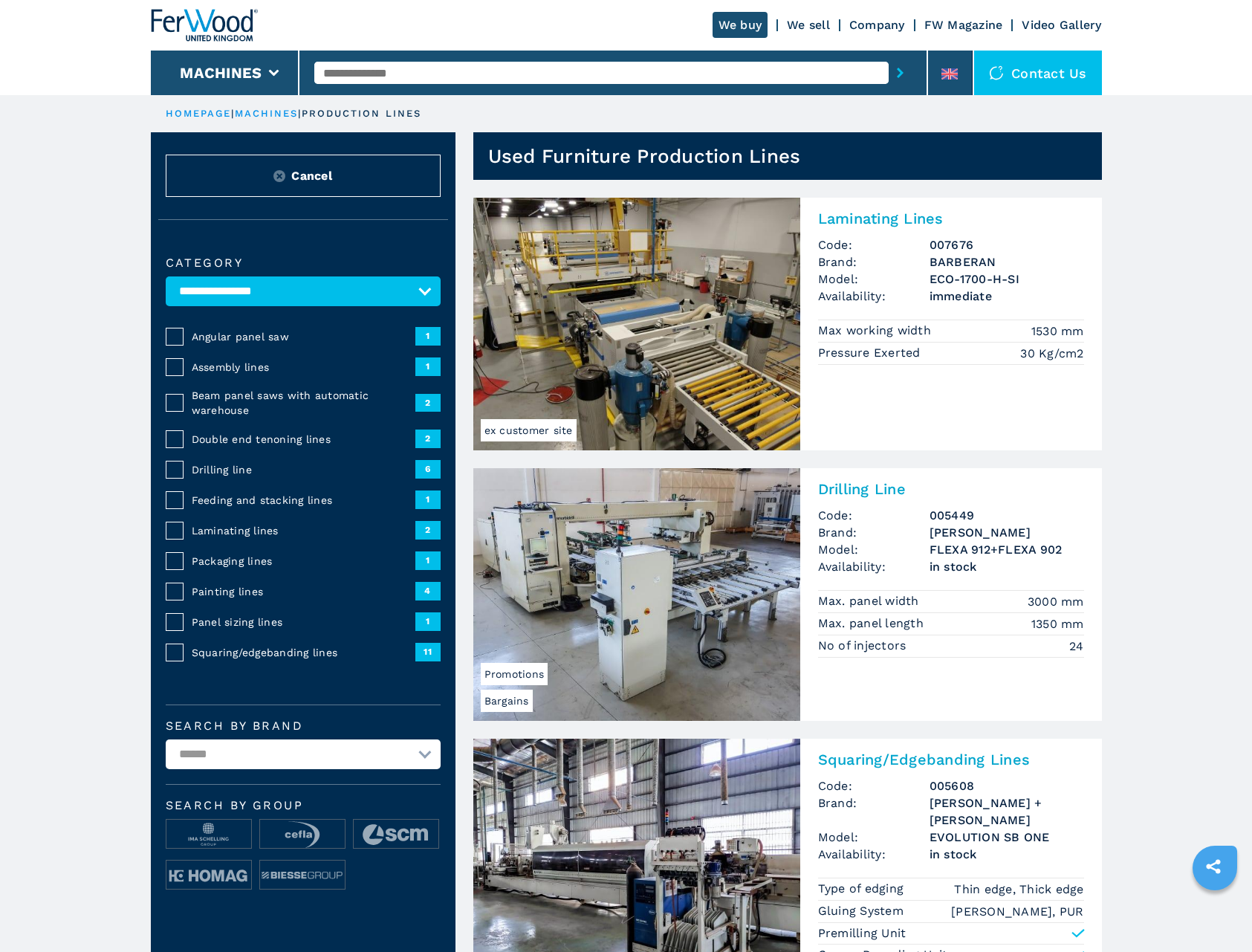
click at [265, 68] on li "Machines" at bounding box center [225, 73] width 149 height 45
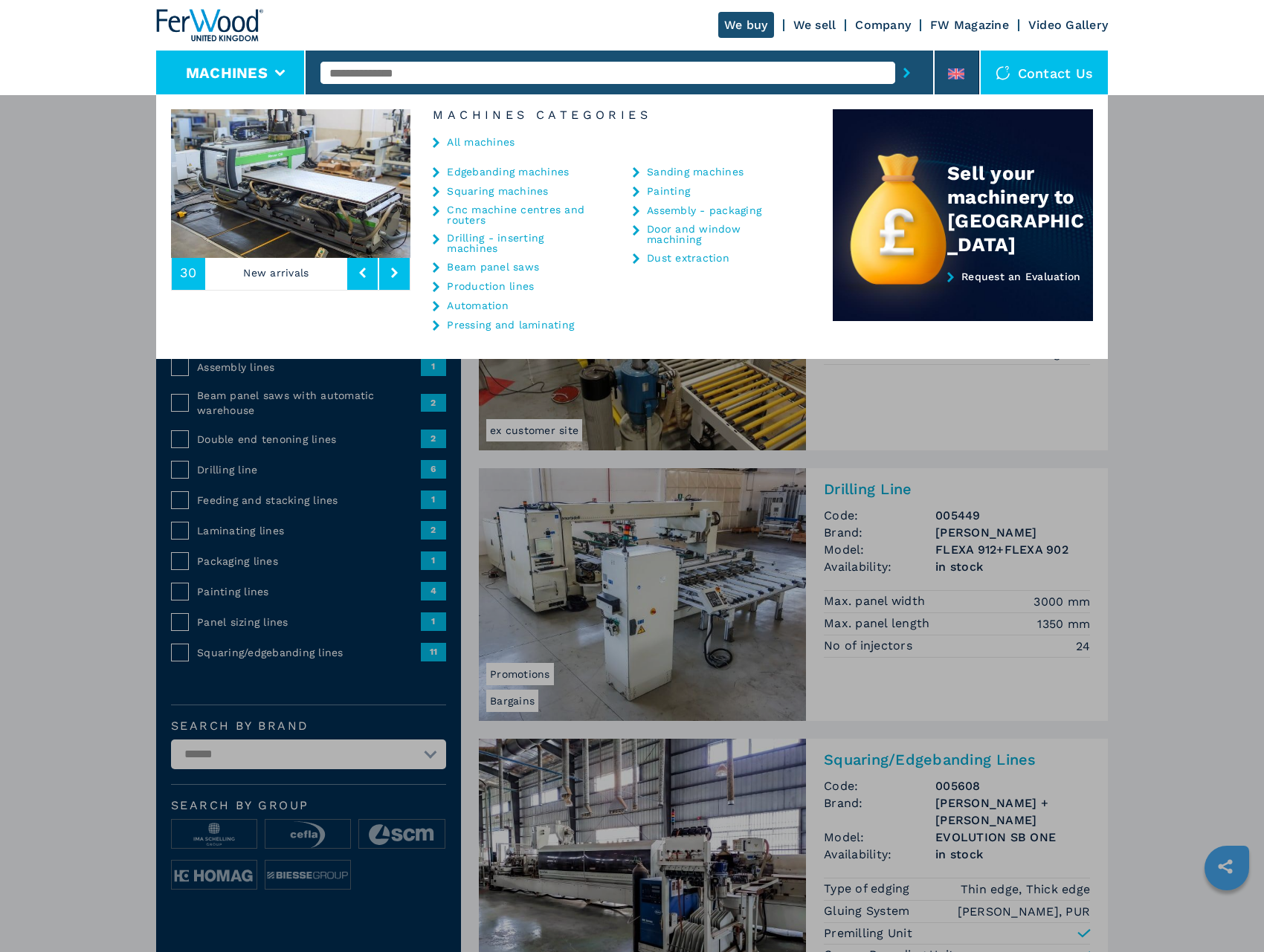
click at [73, 391] on div "**********" at bounding box center [632, 570] width 1264 height 952
